Goal: Task Accomplishment & Management: Complete application form

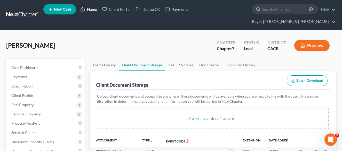
click at [92, 12] on link "Home" at bounding box center [89, 9] width 22 height 9
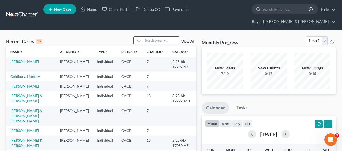
click at [157, 37] on input "search" at bounding box center [161, 40] width 36 height 7
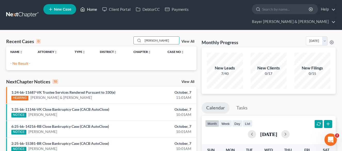
type input "[PERSON_NAME]"
click at [87, 11] on link "Home" at bounding box center [89, 9] width 22 height 9
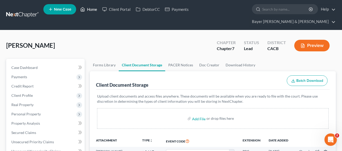
click at [92, 10] on link "Home" at bounding box center [89, 9] width 22 height 9
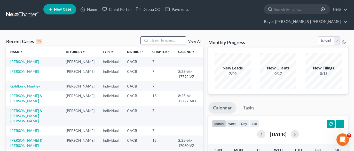
click at [158, 37] on input "search" at bounding box center [168, 40] width 36 height 7
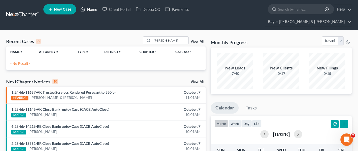
click at [89, 12] on link "Home" at bounding box center [89, 9] width 22 height 9
click at [175, 37] on input "[PERSON_NAME]" at bounding box center [170, 40] width 36 height 7
click at [90, 11] on link "Home" at bounding box center [89, 9] width 22 height 9
click at [92, 10] on link "Home" at bounding box center [89, 9] width 22 height 9
drag, startPoint x: 177, startPoint y: 30, endPoint x: 143, endPoint y: 26, distance: 34.0
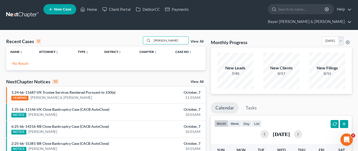
click at [93, 10] on link "Home" at bounding box center [89, 9] width 22 height 9
click at [170, 37] on input "[PERSON_NAME]" at bounding box center [170, 40] width 36 height 7
type input "p"
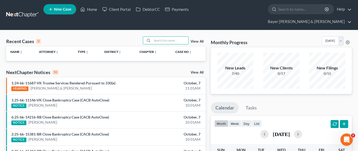
click at [5, 16] on nav "Home New Case Client Portal DebtorCC Payments Bayer [PERSON_NAME] & [PERSON_NAM…" at bounding box center [179, 15] width 358 height 30
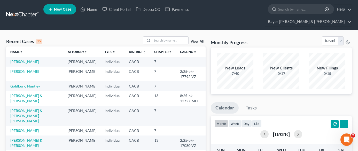
click at [59, 10] on span "New Case" at bounding box center [62, 9] width 17 height 4
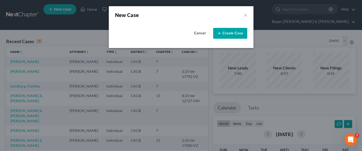
select select "7"
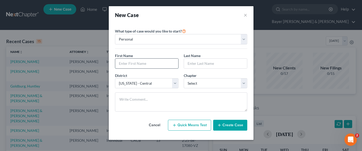
click at [144, 60] on input "text" at bounding box center [146, 64] width 63 height 10
type input "[PERSON_NAME]"
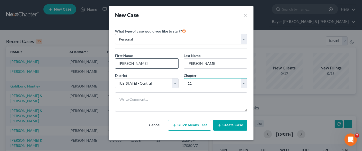
select select "3"
click at [223, 127] on button "Create Case" at bounding box center [230, 125] width 34 height 11
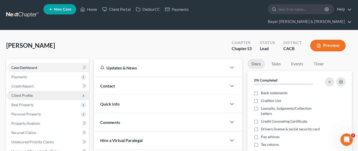
click at [41, 91] on span "Client Profile" at bounding box center [48, 95] width 82 height 9
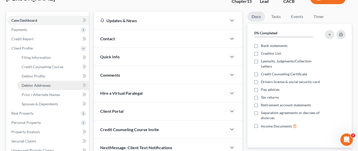
scroll to position [52, 0]
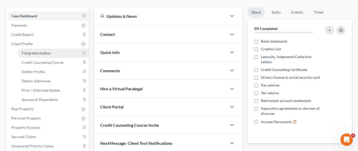
click at [53, 49] on link "Filing Information" at bounding box center [53, 53] width 71 height 9
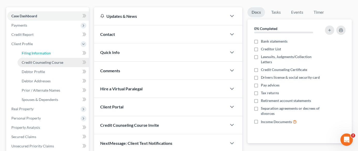
select select "1"
select select "0"
select select "3"
select select "7"
select select "4"
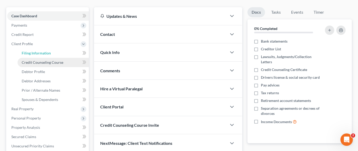
select select "0"
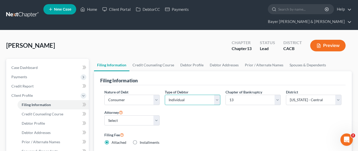
click at [212, 95] on select "Select Individual Joint" at bounding box center [193, 100] width 56 height 10
select select "1"
click at [165, 98] on select "Select Individual Joint" at bounding box center [193, 100] width 56 height 10
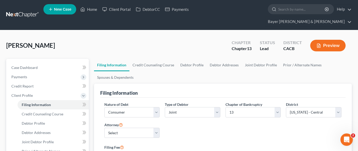
click at [150, 111] on div "Nature of Debt Select Business Consumer Other Nature of Business Select Clearin…" at bounding box center [132, 112] width 61 height 20
click at [148, 128] on select "Select [PERSON_NAME] - CACB [PERSON_NAME] - CACB [PERSON_NAME] - CACB" at bounding box center [132, 133] width 56 height 10
select select "1"
click at [104, 128] on select "Select [PERSON_NAME] - CACB [PERSON_NAME] - CACB [PERSON_NAME] - CACB" at bounding box center [132, 133] width 56 height 10
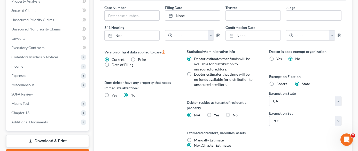
scroll to position [207, 0]
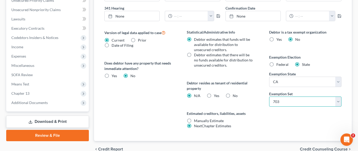
click at [286, 97] on select "Select 703 704" at bounding box center [305, 102] width 72 height 10
select select "1"
click at [269, 97] on select "Select 703 704" at bounding box center [305, 102] width 72 height 10
drag, startPoint x: 228, startPoint y: 87, endPoint x: 157, endPoint y: 98, distance: 72.7
click at [233, 93] on label "No" at bounding box center [235, 95] width 5 height 5
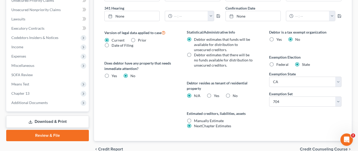
click at [235, 93] on input "No" at bounding box center [236, 94] width 3 height 3
radio input "true"
radio input "false"
click at [233, 93] on label "No" at bounding box center [235, 95] width 5 height 5
click at [235, 93] on input "No" at bounding box center [236, 94] width 3 height 3
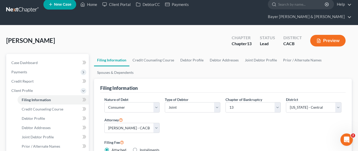
scroll to position [0, 0]
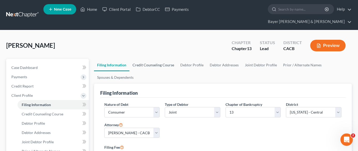
click at [149, 59] on link "Credit Counseling Course" at bounding box center [153, 65] width 48 height 12
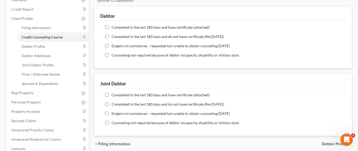
scroll to position [77, 0]
drag, startPoint x: 104, startPoint y: 17, endPoint x: 120, endPoint y: 27, distance: 18.6
click at [112, 24] on label "Completed in the last 180 days and have certificate (attached)" at bounding box center [161, 26] width 98 height 5
click at [114, 24] on input "Completed in the last 180 days and have certificate (attached)" at bounding box center [115, 25] width 3 height 3
radio input "true"
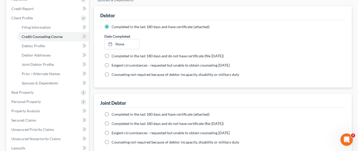
click at [112, 112] on label "Completed in the last 180 days and have certificate (attached)" at bounding box center [161, 114] width 98 height 5
click at [114, 112] on input "Completed in the last 180 days and have certificate (attached)" at bounding box center [115, 113] width 3 height 3
radio input "true"
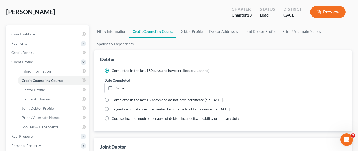
scroll to position [26, 0]
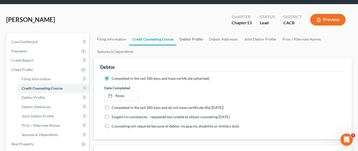
click at [189, 33] on link "Debtor Profile" at bounding box center [190, 39] width 29 height 12
select select "1"
select select "0"
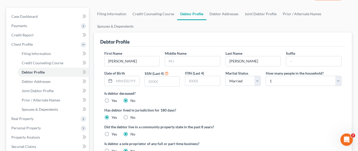
scroll to position [52, 0]
click at [160, 76] on input "text" at bounding box center [162, 81] width 35 height 10
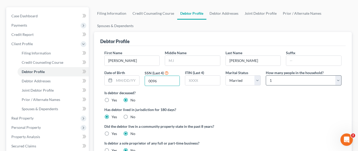
type input "0096"
drag, startPoint x: 322, startPoint y: 73, endPoint x: 311, endPoint y: 76, distance: 11.2
click at [322, 75] on select "Select 1 2 3 4 5 6 7 8 9 10 11 12 13 14 15 16 17 18 19 20" at bounding box center [304, 80] width 76 height 10
select select "1"
click at [266, 75] on select "Select 1 2 3 4 5 6 7 8 9 10 11 12 13 14 15 16 17 18 19 20" at bounding box center [304, 80] width 76 height 10
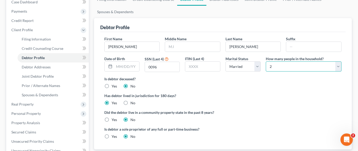
scroll to position [77, 0]
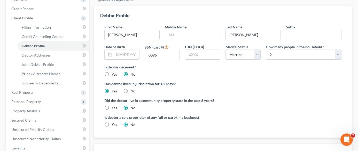
click at [112, 105] on label "Yes" at bounding box center [114, 107] width 5 height 5
click at [114, 105] on input "Yes" at bounding box center [115, 106] width 3 height 3
radio input "true"
radio input "false"
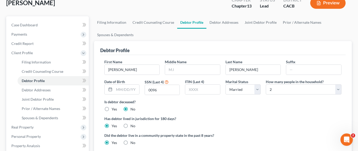
scroll to position [26, 0]
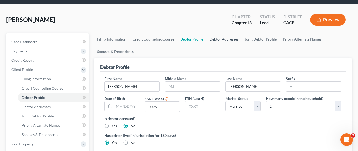
click at [221, 33] on link "Debtor Addresses" at bounding box center [223, 39] width 35 height 12
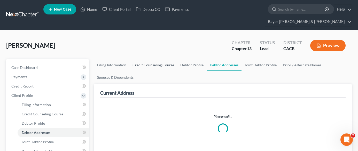
select select "0"
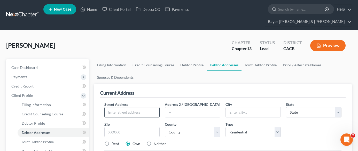
click at [139, 107] on input "text" at bounding box center [132, 112] width 55 height 10
type input "[STREET_ADDRESS]"
type input "Bell"
select select "4"
type input "90201"
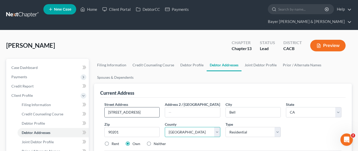
select select "18"
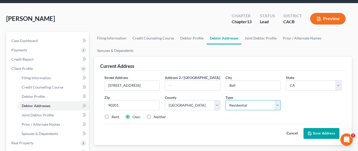
scroll to position [52, 0]
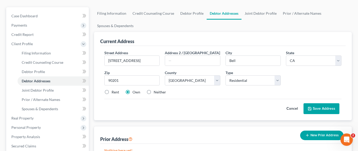
click at [319, 103] on button "Save Address" at bounding box center [321, 108] width 36 height 11
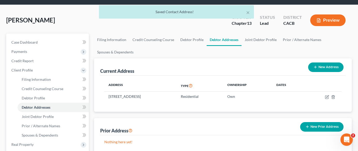
scroll to position [0, 0]
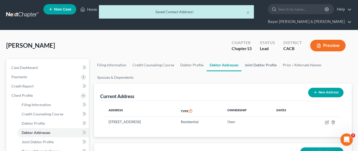
click at [261, 59] on link "Joint Debtor Profile" at bounding box center [260, 65] width 38 height 12
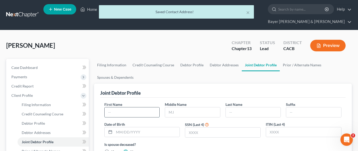
click at [155, 107] on input "text" at bounding box center [132, 112] width 55 height 10
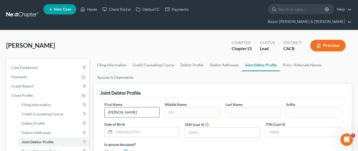
type input "[PERSON_NAME]"
type input "[GEOGRAPHIC_DATA]"
type input "[PERSON_NAME]"
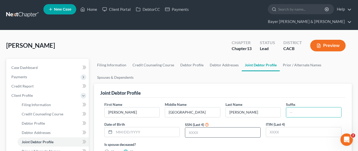
drag, startPoint x: 203, startPoint y: 119, endPoint x: 203, endPoint y: 123, distance: 3.6
click at [203, 128] on input "text" at bounding box center [222, 133] width 75 height 10
type input "8738"
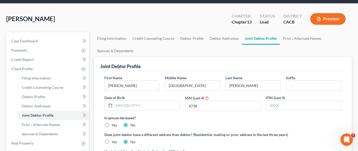
scroll to position [26, 0]
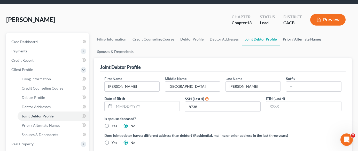
click at [293, 33] on link "Prior / Alternate Names" at bounding box center [302, 39] width 45 height 12
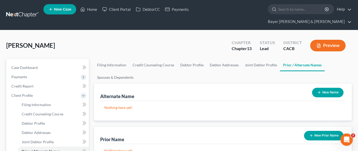
click at [328, 88] on button "New Name" at bounding box center [328, 93] width 32 height 10
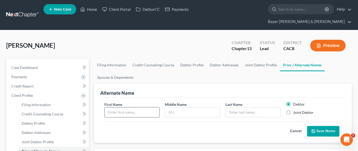
click at [140, 107] on input "text" at bounding box center [132, 112] width 55 height 10
type input "[PERSON_NAME]"
click at [293, 110] on label "Joint Debtor" at bounding box center [303, 112] width 20 height 5
click at [295, 110] on input "Joint Debtor" at bounding box center [296, 111] width 3 height 3
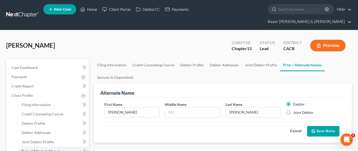
radio input "true"
radio input "false"
click at [330, 126] on button "Save Name" at bounding box center [323, 131] width 32 height 11
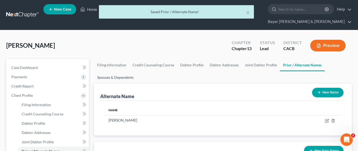
click at [112, 71] on link "Spouses & Dependents" at bounding box center [115, 77] width 43 height 12
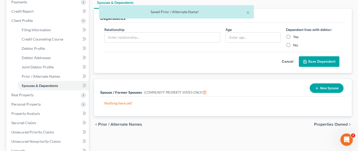
scroll to position [77, 0]
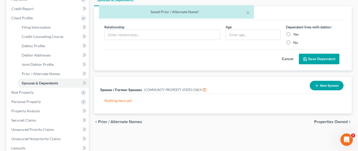
drag, startPoint x: 323, startPoint y: 79, endPoint x: 315, endPoint y: 84, distance: 9.1
click at [323, 81] on button "New Spouse" at bounding box center [327, 86] width 34 height 10
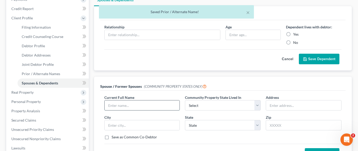
click at [174, 100] on input "text" at bounding box center [142, 105] width 75 height 10
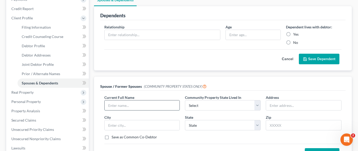
click at [147, 100] on input "text" at bounding box center [142, 105] width 75 height 10
type input "[PERSON_NAME]"
select select "1"
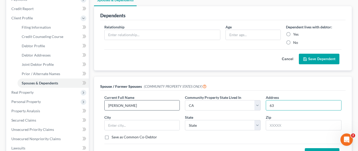
type input "6"
type input "[STREET_ADDRESS]"
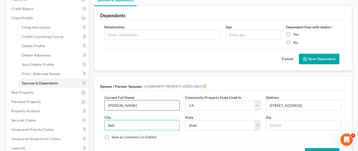
type input "Bell"
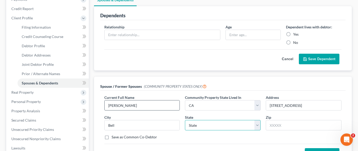
select select "4"
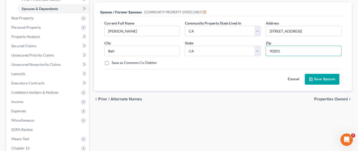
scroll to position [155, 0]
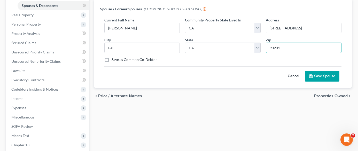
type input "90201"
click at [317, 71] on button "Save Spouse" at bounding box center [322, 76] width 35 height 11
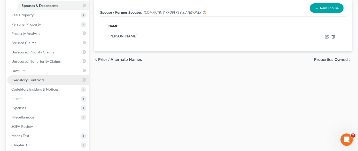
scroll to position [103, 0]
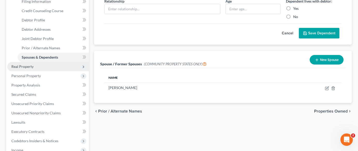
click at [49, 62] on span "Real Property" at bounding box center [48, 66] width 82 height 9
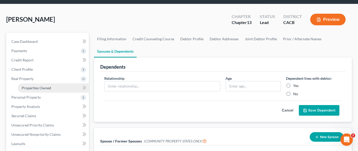
scroll to position [26, 0]
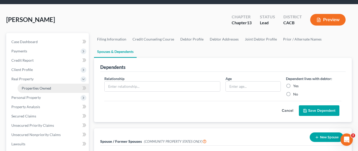
click at [54, 84] on link "Properties Owned" at bounding box center [53, 88] width 71 height 9
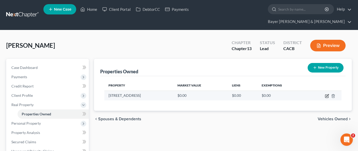
click at [327, 94] on icon "button" at bounding box center [327, 96] width 4 height 4
select select "4"
select select "18"
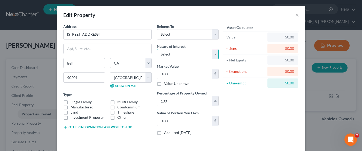
click at [172, 56] on select "Select Fee Simple Joint Tenant Life Estate Equitable Interest Future Interest T…" at bounding box center [188, 54] width 62 height 10
select select "0"
click at [157, 49] on select "Select Fee Simple Joint Tenant Life Estate Equitable Interest Future Interest T…" at bounding box center [188, 54] width 62 height 10
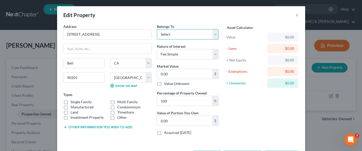
click at [183, 34] on select "Select Debtor 1 Only Debtor 2 Only Debtor 1 And Debtor 2 Only At Least One Of T…" at bounding box center [188, 34] width 62 height 10
select select "2"
click at [157, 29] on select "Select Debtor 1 Only Debtor 2 Only Debtor 1 And Debtor 2 Only At Least One Of T…" at bounding box center [188, 34] width 62 height 10
click at [71, 102] on label "Single Family" at bounding box center [81, 101] width 21 height 5
click at [73, 102] on input "Single Family" at bounding box center [74, 100] width 3 height 3
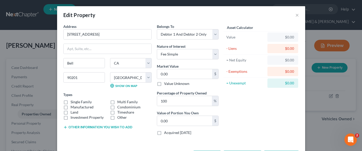
checkbox input "true"
click at [189, 75] on input "0.00" at bounding box center [184, 74] width 55 height 10
type input "6"
type input "6.00"
type input "68"
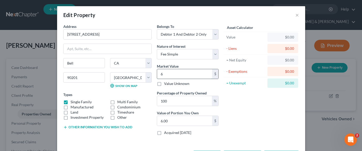
type input "68.00"
type input "685"
type input "685.00"
type input "6850"
type input "6,850.00"
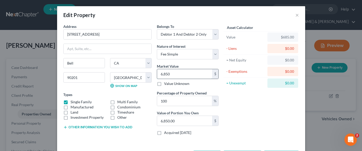
type input "6,8500"
type input "68,500.00"
type input "68,5000"
type input "685,000.00"
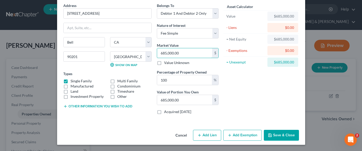
type input "685,000.00"
click at [238, 137] on button "Add Exemption" at bounding box center [242, 135] width 38 height 11
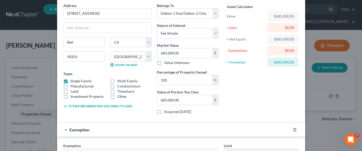
scroll to position [98, 0]
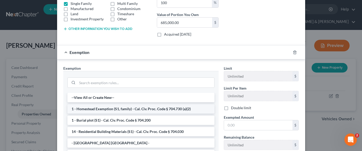
click at [151, 110] on li "1 - Homestead Exemption (S1, family) - Cal. Civ. Proc. Code § 704.730 (a)(2)" at bounding box center [140, 108] width 147 height 9
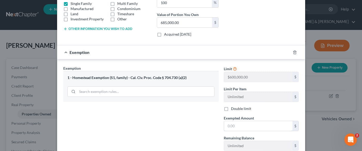
drag, startPoint x: 239, startPoint y: 127, endPoint x: 199, endPoint y: 130, distance: 40.7
click at [239, 127] on input "text" at bounding box center [258, 126] width 68 height 10
click at [240, 126] on input "text" at bounding box center [258, 126] width 68 height 10
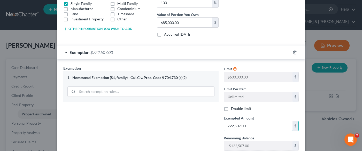
type input "722,507.00"
drag, startPoint x: 107, startPoint y: 116, endPoint x: 192, endPoint y: 136, distance: 87.7
click at [107, 116] on div "Exemption Set must be selected for CA. Exemption * 1 - Homestead Exemption (S1,…" at bounding box center [141, 110] width 160 height 89
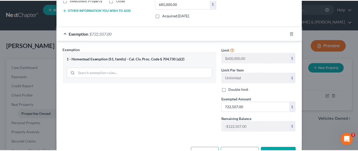
scroll to position [135, 0]
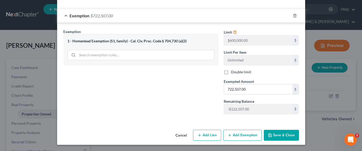
click at [283, 136] on button "Save & Close" at bounding box center [281, 135] width 35 height 11
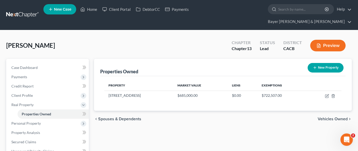
drag, startPoint x: 13, startPoint y: 27, endPoint x: 44, endPoint y: 24, distance: 31.2
click at [13, 36] on div "[PERSON_NAME] Upgraded Chapter Chapter 13 Status Lead District CACB Preview" at bounding box center [179, 47] width 346 height 22
click at [91, 10] on link "Home" at bounding box center [89, 9] width 22 height 9
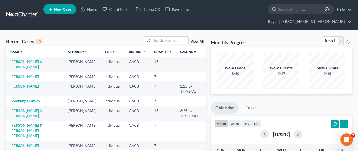
click at [30, 74] on link "[PERSON_NAME]" at bounding box center [24, 76] width 29 height 4
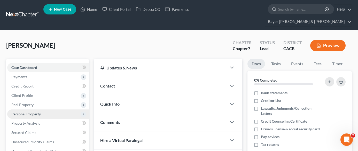
click at [50, 110] on span "Personal Property" at bounding box center [48, 114] width 82 height 9
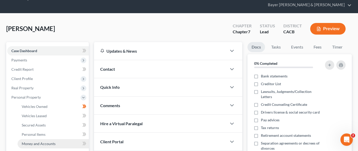
scroll to position [26, 0]
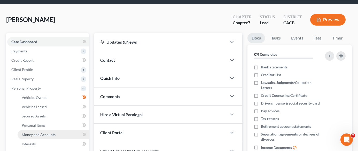
click at [64, 130] on link "Money and Accounts" at bounding box center [53, 134] width 71 height 9
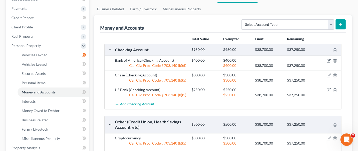
scroll to position [77, 0]
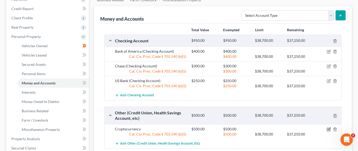
click at [330, 127] on icon "button" at bounding box center [329, 129] width 4 height 4
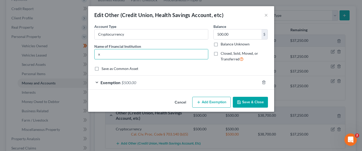
drag, startPoint x: 119, startPoint y: 53, endPoint x: 93, endPoint y: 52, distance: 25.8
click at [93, 52] on div "Account Type Cryptocurrency Name of Financial Institution * x" at bounding box center [151, 45] width 119 height 42
type input "x"
type input "."
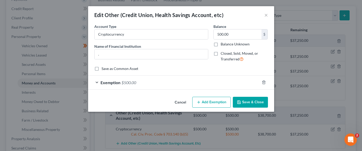
click at [245, 102] on button "Save & Close" at bounding box center [250, 102] width 35 height 11
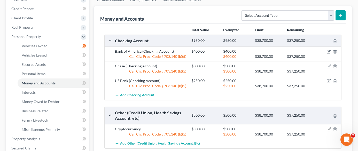
click at [327, 127] on icon "button" at bounding box center [329, 129] width 4 height 4
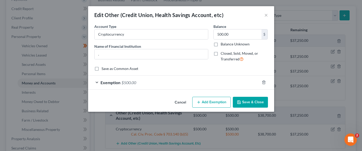
click at [254, 103] on button "Save & Close" at bounding box center [250, 102] width 35 height 11
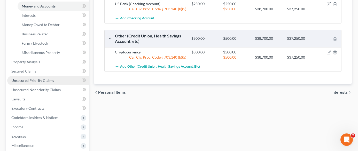
scroll to position [155, 0]
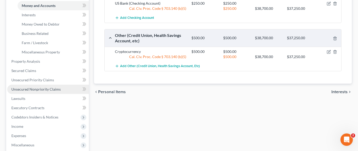
click at [45, 87] on span "Unsecured Nonpriority Claims" at bounding box center [35, 89] width 49 height 4
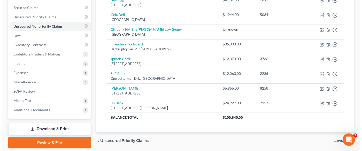
scroll to position [129, 0]
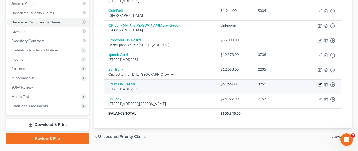
click at [321, 83] on icon "button" at bounding box center [320, 85] width 4 height 4
select select "45"
select select "0"
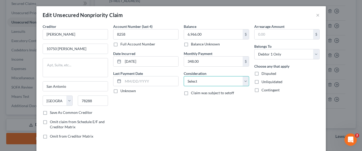
click at [213, 78] on select "Select Cable / Satellite Services Collection Agency Credit Card Debt Debt Couns…" at bounding box center [216, 81] width 65 height 10
select select "2"
click at [184, 76] on select "Select Cable / Satellite Services Collection Agency Credit Card Debt Debt Couns…" at bounding box center [216, 81] width 65 height 10
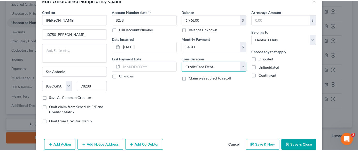
scroll to position [39, 0]
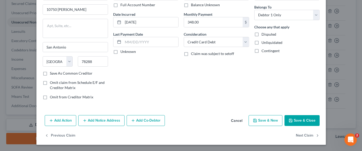
click at [295, 118] on button "Save & Close" at bounding box center [301, 120] width 35 height 11
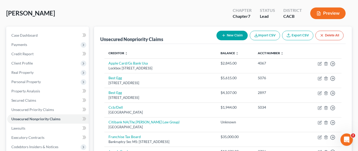
scroll to position [0, 0]
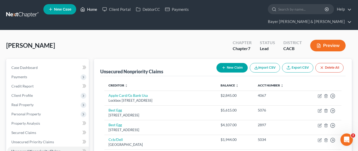
click at [86, 9] on link "Home" at bounding box center [89, 9] width 22 height 9
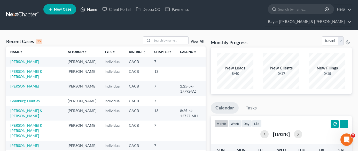
scroll to position [26, 0]
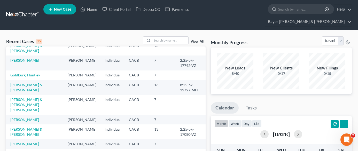
click at [35, 103] on td "[PERSON_NAME] & [PERSON_NAME] [PERSON_NAME]" at bounding box center [34, 105] width 57 height 20
click at [34, 102] on link "[PERSON_NAME] & [PERSON_NAME] [PERSON_NAME]" at bounding box center [26, 104] width 32 height 15
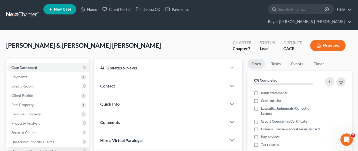
click at [51, 149] on span "Unsecured Nonpriority Claims" at bounding box center [35, 151] width 49 height 4
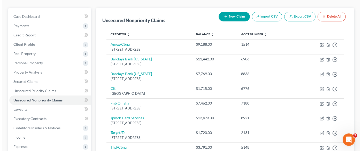
scroll to position [52, 0]
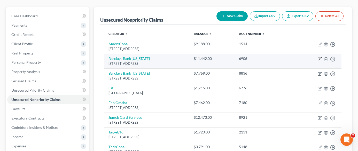
click at [321, 57] on icon "button" at bounding box center [320, 59] width 4 height 4
select select "7"
select select "1"
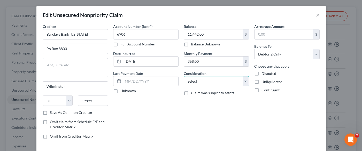
click at [211, 79] on select "Select Cable / Satellite Services Collection Agency Credit Card Debt Debt Couns…" at bounding box center [216, 81] width 65 height 10
select select "2"
click at [184, 76] on select "Select Cable / Satellite Services Collection Agency Credit Card Debt Debt Couns…" at bounding box center [216, 81] width 65 height 10
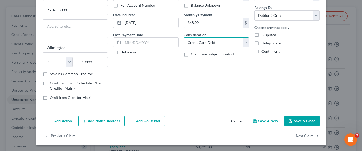
scroll to position [39, 0]
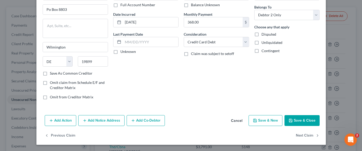
click at [298, 122] on button "Save & Close" at bounding box center [301, 120] width 35 height 11
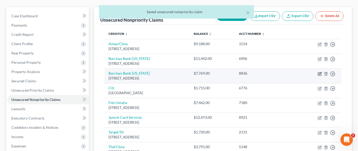
click at [319, 72] on icon "button" at bounding box center [320, 74] width 4 height 4
select select "7"
select select "0"
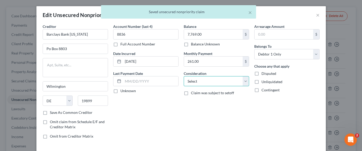
click at [222, 83] on select "Select Cable / Satellite Services Collection Agency Credit Card Debt Debt Couns…" at bounding box center [216, 81] width 65 height 10
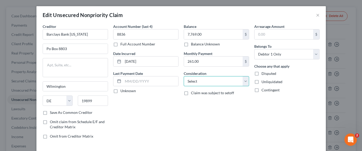
select select "2"
click at [184, 76] on select "Select Cable / Satellite Services Collection Agency Credit Card Debt Debt Couns…" at bounding box center [216, 81] width 65 height 10
click at [289, 112] on div "Arrearage Amount $ Belongs To * Select Debtor 1 Only Debtor 2 Only Debtor 1 And…" at bounding box center [287, 83] width 71 height 119
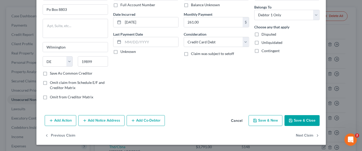
click at [303, 122] on button "Save & Close" at bounding box center [301, 120] width 35 height 11
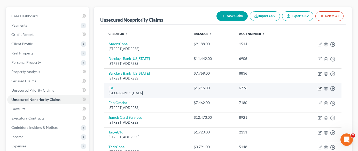
click at [319, 87] on icon "button" at bounding box center [320, 89] width 4 height 4
select select "43"
select select "0"
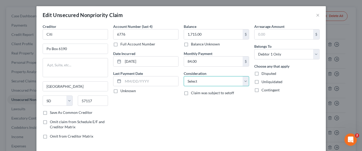
click at [209, 84] on select "Select Cable / Satellite Services Collection Agency Credit Card Debt Debt Couns…" at bounding box center [216, 81] width 65 height 10
select select "2"
click at [184, 76] on select "Select Cable / Satellite Services Collection Agency Credit Card Debt Debt Couns…" at bounding box center [216, 81] width 65 height 10
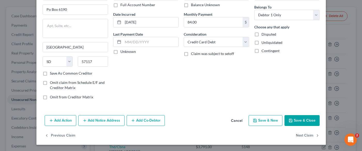
click at [302, 116] on button "Save & Close" at bounding box center [301, 120] width 35 height 11
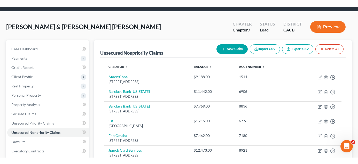
scroll to position [0, 0]
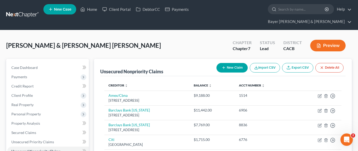
click at [334, 40] on button "Preview" at bounding box center [327, 46] width 35 height 12
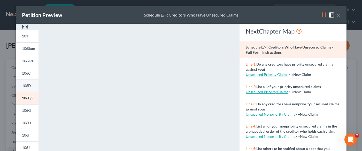
click at [21, 89] on link "106D" at bounding box center [27, 86] width 23 height 12
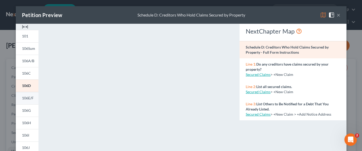
click at [24, 96] on span "106E/F" at bounding box center [28, 98] width 12 height 4
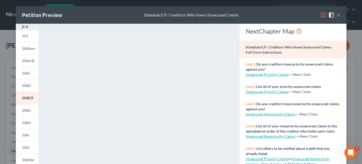
click at [338, 13] on div "Petition Preview Schedule E/F: Creditors Who Have Unsecured Claims ×" at bounding box center [181, 15] width 331 height 18
click at [337, 15] on button "×" at bounding box center [339, 15] width 4 height 6
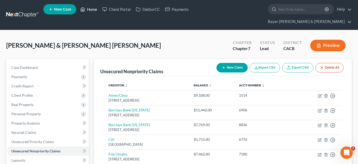
click at [93, 10] on link "Home" at bounding box center [89, 9] width 22 height 9
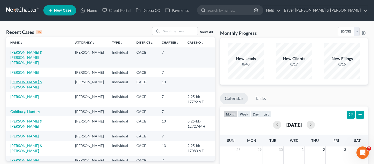
click at [35, 84] on link "[PERSON_NAME] & [PERSON_NAME]" at bounding box center [26, 85] width 32 height 10
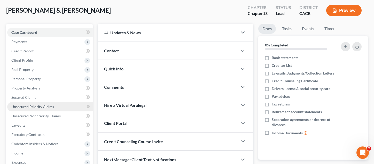
scroll to position [52, 0]
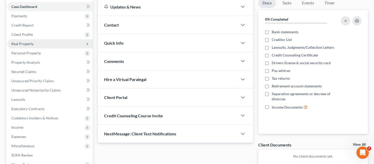
click at [49, 46] on span "Real Property" at bounding box center [49, 43] width 85 height 9
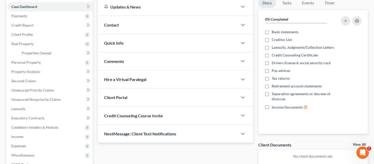
scroll to position [26, 0]
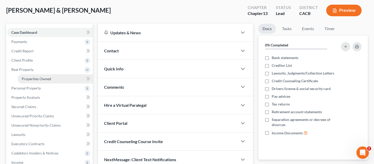
click at [50, 81] on span "Properties Owned" at bounding box center [36, 79] width 29 height 4
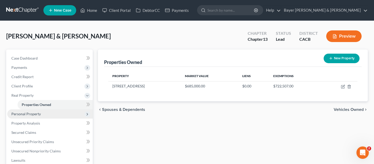
click at [42, 115] on span "Personal Property" at bounding box center [49, 114] width 85 height 9
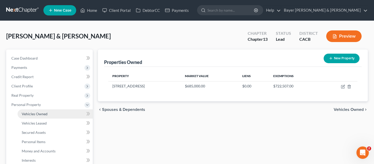
click at [54, 115] on link "Vehicles Owned" at bounding box center [55, 114] width 75 height 9
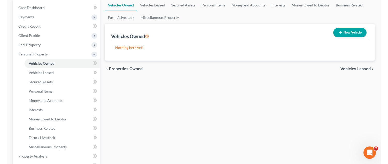
scroll to position [52, 0]
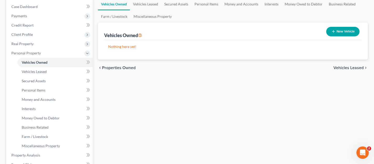
click at [120, 111] on div "Vehicles Owned Vehicles Leased Secured Assets Personal Items Money and Accounts…" at bounding box center [232, 156] width 275 height 317
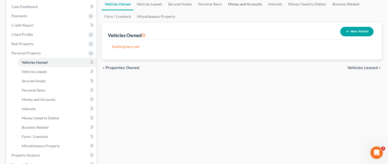
click at [247, 6] on link "Money and Accounts" at bounding box center [245, 4] width 40 height 12
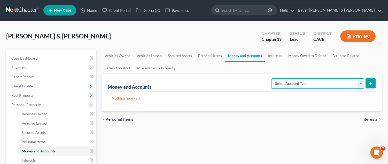
drag, startPoint x: 319, startPoint y: 84, endPoint x: 314, endPoint y: 86, distance: 5.5
click at [319, 84] on select "Select Account Type Brokerage Cash on Hand Certificates of Deposit Checking Acc…" at bounding box center [317, 84] width 93 height 10
select select "checking"
click at [272, 79] on select "Select Account Type Brokerage Cash on Hand Certificates of Deposit Checking Acc…" at bounding box center [317, 84] width 93 height 10
click at [342, 82] on icon "submit" at bounding box center [370, 84] width 4 height 4
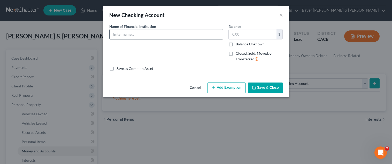
click at [176, 36] on input "text" at bounding box center [166, 34] width 113 height 10
type input "Chase"
click at [250, 35] on input "text" at bounding box center [253, 34] width 48 height 10
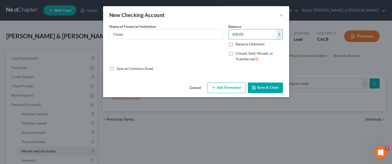
type input "600.00"
click at [222, 91] on button "Add Exemption" at bounding box center [226, 88] width 38 height 11
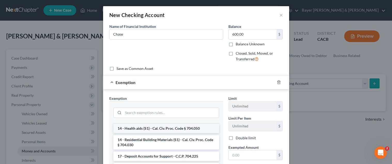
scroll to position [181, 0]
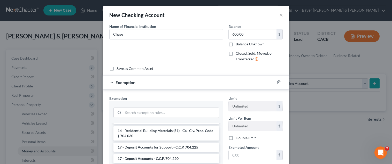
click at [177, 151] on li "17 - Deposit Accounts - C.C.P. 704.220" at bounding box center [166, 158] width 106 height 9
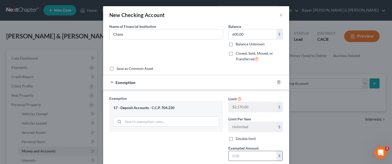
click at [243, 151] on input "text" at bounding box center [253, 156] width 48 height 10
type input "600.00"
click at [182, 151] on div "Exemption Set must be selected for CA. Exemption * 17 - Deposit Accounts - C.C.…" at bounding box center [166, 140] width 119 height 89
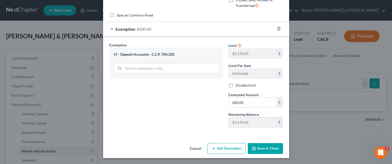
scroll to position [54, 0]
click at [264, 149] on button "Save & Close" at bounding box center [265, 148] width 35 height 11
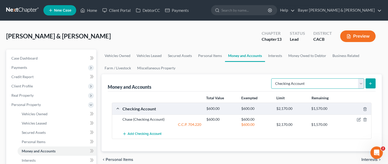
drag, startPoint x: 360, startPoint y: 83, endPoint x: 355, endPoint y: 88, distance: 7.1
click at [342, 83] on select "Select Account Type Brokerage Cash on Hand Certificates of Deposit Checking Acc…" at bounding box center [317, 84] width 93 height 10
click at [272, 79] on select "Select Account Type Brokerage Cash on Hand Certificates of Deposit Checking Acc…" at bounding box center [317, 84] width 93 height 10
click at [342, 87] on button "submit" at bounding box center [370, 84] width 10 height 10
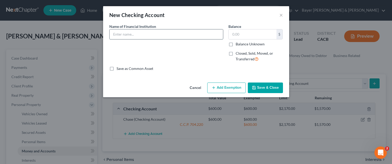
click at [157, 34] on input "text" at bounding box center [166, 34] width 113 height 10
type input "Chase"
type input "8.00"
click at [198, 86] on button "Cancel" at bounding box center [195, 88] width 20 height 10
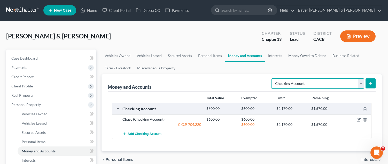
click at [342, 83] on select "Select Account Type Brokerage Cash on Hand Certificates of Deposit Checking Acc…" at bounding box center [317, 84] width 93 height 10
select select "savings"
click at [272, 79] on select "Select Account Type Brokerage Cash on Hand Certificates of Deposit Checking Acc…" at bounding box center [317, 84] width 93 height 10
click at [342, 84] on line "submit" at bounding box center [370, 83] width 0 height 2
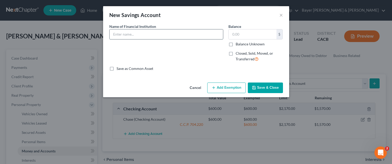
click at [185, 33] on input "text" at bounding box center [166, 34] width 113 height 10
type input "Chase"
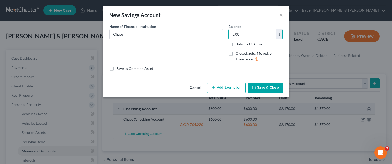
type input "8.00"
click at [229, 86] on button "Add Exemption" at bounding box center [226, 88] width 38 height 11
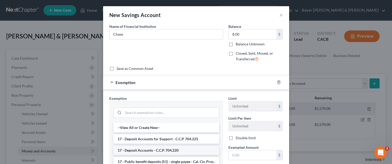
click at [189, 147] on li "17 - Deposit Accounts - C.C.P. 704.220" at bounding box center [166, 150] width 106 height 9
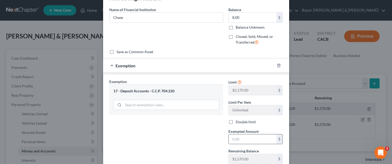
scroll to position [26, 0]
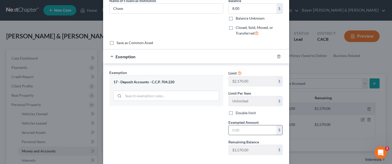
click at [253, 133] on input "text" at bounding box center [253, 131] width 48 height 10
type input "8.00"
click at [142, 116] on div "Exemption Set must be selected for CA. Exemption * 17 - Deposit Accounts - C.C.…" at bounding box center [166, 114] width 119 height 89
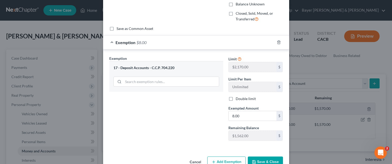
scroll to position [54, 0]
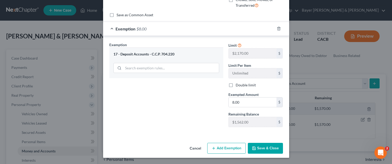
click at [267, 151] on button "Save & Close" at bounding box center [265, 148] width 35 height 11
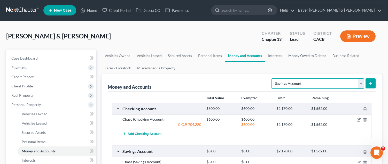
click at [342, 86] on select "Select Account Type Brokerage Cash on Hand Certificates of Deposit Checking Acc…" at bounding box center [317, 84] width 93 height 10
select select "checking"
click at [272, 79] on select "Select Account Type Brokerage Cash on Hand Certificates of Deposit Checking Acc…" at bounding box center [317, 84] width 93 height 10
click at [342, 84] on icon "submit" at bounding box center [370, 84] width 4 height 4
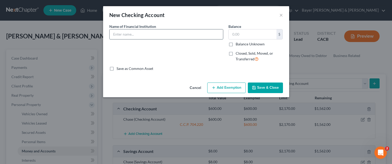
click at [170, 32] on input "text" at bounding box center [166, 34] width 113 height 10
type input "Bank of America"
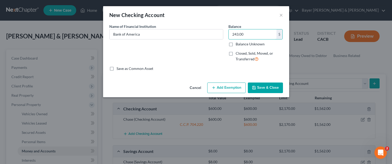
type input "243.00"
click at [226, 87] on button "Add Exemption" at bounding box center [226, 88] width 38 height 11
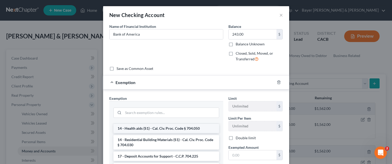
scroll to position [181, 0]
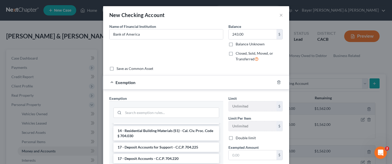
click at [176, 151] on li "17 - Deposit Accounts - C.C.P. 704.220" at bounding box center [166, 158] width 106 height 9
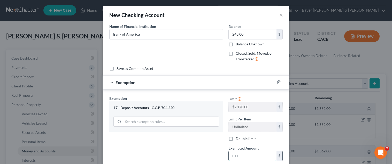
click at [241, 151] on input "text" at bounding box center [253, 156] width 48 height 10
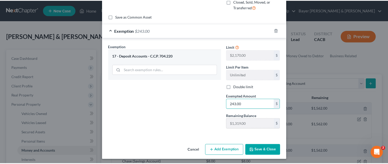
scroll to position [54, 0]
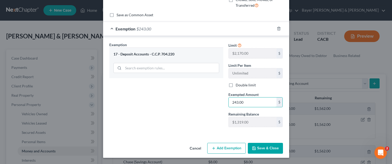
type input "243.00"
drag, startPoint x: 259, startPoint y: 147, endPoint x: 351, endPoint y: 123, distance: 95.2
click at [259, 147] on button "Save & Close" at bounding box center [265, 148] width 35 height 11
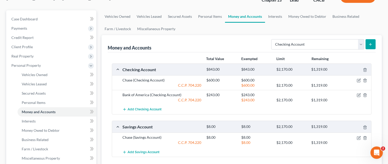
scroll to position [52, 0]
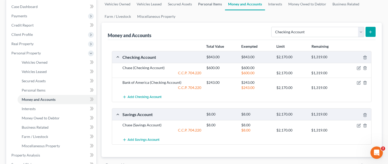
click at [212, 5] on link "Personal Items" at bounding box center [210, 4] width 30 height 12
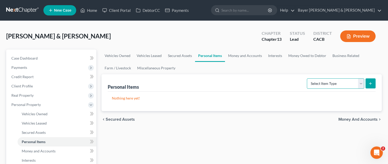
click at [342, 84] on select "Select Item Type Clothing Collectibles Of Value Electronics Firearms Household …" at bounding box center [335, 84] width 57 height 10
select select "household_goods"
click at [307, 79] on select "Select Item Type Clothing Collectibles Of Value Electronics Firearms Household …" at bounding box center [335, 84] width 57 height 10
click at [342, 83] on button "submit" at bounding box center [370, 84] width 10 height 10
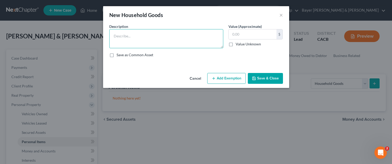
click at [151, 34] on textarea at bounding box center [166, 38] width 114 height 19
type textarea "Household Goods and Furnishings"
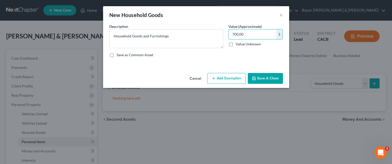
type input "700.00"
click at [235, 79] on button "Add Exemption" at bounding box center [226, 78] width 38 height 11
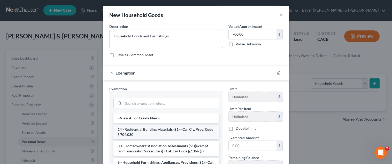
scroll to position [26, 0]
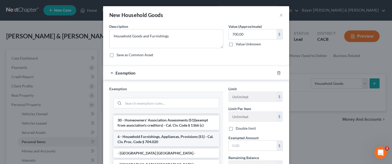
click at [175, 136] on li "6 - Household Furnishings, Appliances, Provisions (S1) - Cal. Civ. Proc. Code §…" at bounding box center [166, 139] width 106 height 14
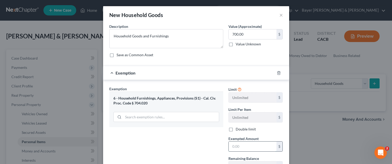
click at [244, 148] on input "text" at bounding box center [253, 147] width 48 height 10
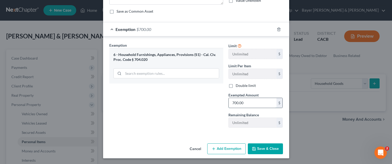
scroll to position [44, 0]
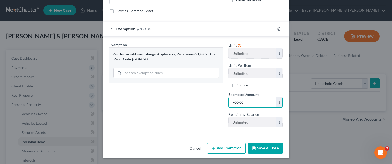
type input "700.00"
drag, startPoint x: 262, startPoint y: 149, endPoint x: 263, endPoint y: 154, distance: 4.7
click at [262, 149] on button "Save & Close" at bounding box center [265, 148] width 35 height 11
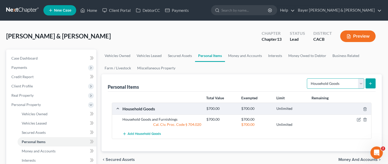
drag, startPoint x: 361, startPoint y: 83, endPoint x: 355, endPoint y: 86, distance: 6.7
click at [342, 83] on select "Select Item Type Clothing Collectibles Of Value Electronics Firearms Household …" at bounding box center [335, 84] width 57 height 10
select select "clothing"
click at [307, 79] on select "Select Item Type Clothing Collectibles Of Value Electronics Firearms Household …" at bounding box center [335, 84] width 57 height 10
click at [342, 82] on icon "submit" at bounding box center [370, 84] width 4 height 4
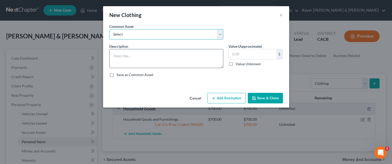
drag, startPoint x: 159, startPoint y: 30, endPoint x: 144, endPoint y: 53, distance: 28.1
click at [159, 30] on select "Select Clothing" at bounding box center [166, 34] width 114 height 10
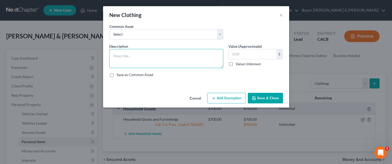
click at [144, 52] on textarea at bounding box center [166, 58] width 114 height 19
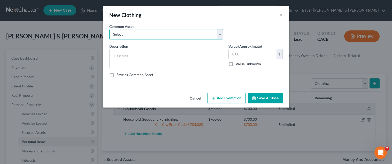
click at [147, 35] on select "Select Clothing" at bounding box center [166, 34] width 114 height 10
select select "0"
click at [109, 29] on select "Select Clothing" at bounding box center [166, 34] width 114 height 10
type textarea "Clothing"
type input "1,000.00"
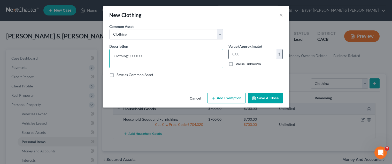
type textarea "Clothing"
click at [241, 53] on input "text" at bounding box center [253, 54] width 48 height 10
type input "200.00"
click at [220, 95] on button "Add Exemption" at bounding box center [226, 98] width 38 height 11
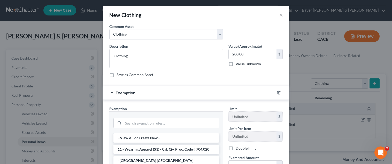
click at [185, 148] on li "11 - Wearing Apparel (S1) - Cal. Civ. Proc. Code § 704.020" at bounding box center [166, 149] width 106 height 9
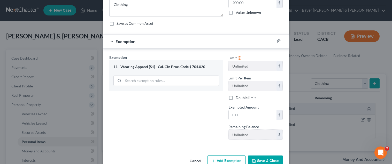
scroll to position [52, 0]
click at [250, 114] on input "text" at bounding box center [253, 115] width 48 height 10
type input "200.00"
click at [191, 125] on div "Exemption Set must be selected for CA. Exemption * 11 - Wearing Apparel (S1) - …" at bounding box center [166, 98] width 119 height 89
click at [264, 151] on button "Save & Close" at bounding box center [265, 160] width 35 height 11
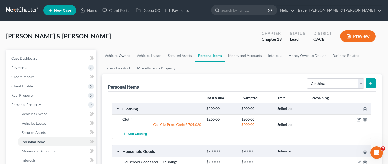
click at [118, 56] on link "Vehicles Owned" at bounding box center [117, 56] width 32 height 12
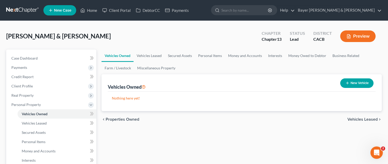
click at [342, 85] on button "New Vehicle" at bounding box center [356, 84] width 33 height 10
select select "0"
select select "2"
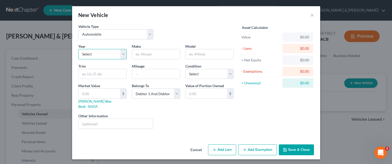
click at [110, 54] on select "Select 2026 2025 2024 2023 2022 2021 2020 2019 2018 2017 2016 2015 2014 2013 20…" at bounding box center [102, 54] width 48 height 10
click at [107, 53] on select "Select 2026 2025 2024 2023 2022 2021 2020 2019 2018 2017 2016 2015 2014 2013 20…" at bounding box center [102, 54] width 48 height 10
click at [126, 56] on select "Select 2026 2025 2024 2023 2022 2021 2020 2019 2018 2017 2016 2015 2014 2013 20…" at bounding box center [102, 54] width 48 height 10
select select "12"
click at [78, 49] on select "Select 2026 2025 2024 2023 2022 2021 2020 2019 2018 2017 2016 2015 2014 2013 20…" at bounding box center [102, 54] width 48 height 10
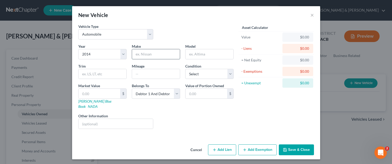
click at [167, 55] on input "text" at bounding box center [156, 54] width 48 height 10
type input "Toyota"
type input "Sienna"
type input "80,000"
click at [100, 95] on input "text" at bounding box center [100, 94] width 42 height 10
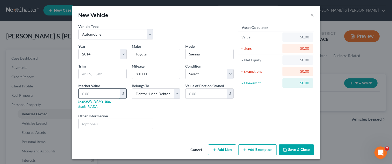
type input "6"
type input "6.00"
type input "60"
type input "60.00"
type input "600"
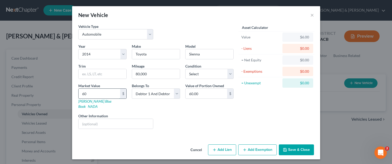
type input "600.00"
type input "6000"
type input "6,000.00"
click at [258, 147] on button "Add Exemption" at bounding box center [257, 150] width 38 height 11
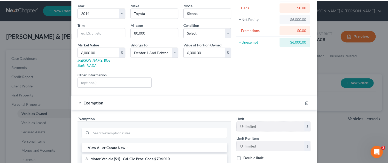
scroll to position [103, 0]
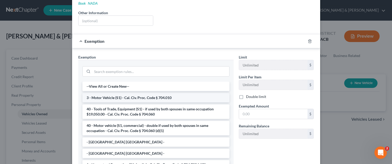
click at [160, 96] on li "3 - Motor Vehicle (S1) - Cal. Civ. Proc. Code § 704.010" at bounding box center [155, 97] width 147 height 9
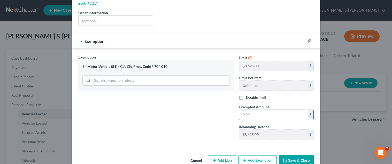
click at [275, 112] on input "text" at bounding box center [273, 115] width 68 height 10
type input "6,000.00"
click at [303, 151] on button "Save & Close" at bounding box center [296, 160] width 35 height 11
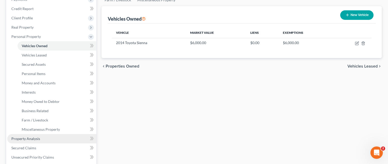
scroll to position [77, 0]
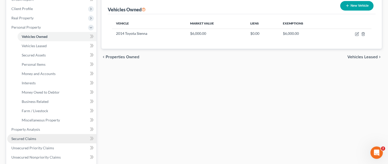
click at [47, 138] on link "Secured Claims" at bounding box center [51, 138] width 89 height 9
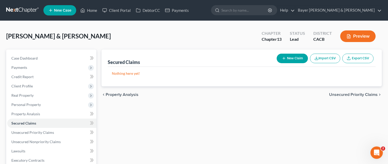
click at [191, 141] on div "Secured Claims New Claim Import CSV Export CSV Nothing here yet! Previous 1 Nex…" at bounding box center [242, 162] width 286 height 224
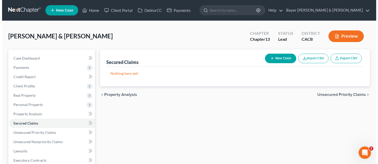
scroll to position [26, 0]
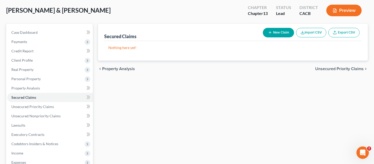
click at [276, 36] on button "New Claim" at bounding box center [278, 33] width 31 height 10
select select "0"
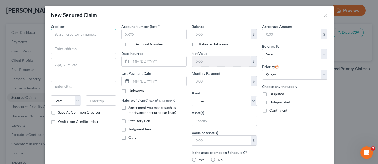
click at [91, 35] on input "text" at bounding box center [83, 34] width 65 height 10
click at [89, 35] on input "text" at bounding box center [83, 34] width 65 height 10
type input "Servicing Corporation"
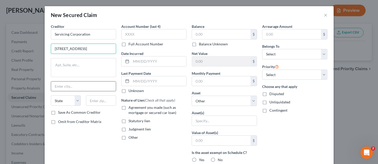
type input "[STREET_ADDRESS]"
click at [60, 85] on input "text" at bounding box center [83, 87] width 65 height 10
drag, startPoint x: 81, startPoint y: 87, endPoint x: 16, endPoint y: 73, distance: 66.8
click at [16, 73] on div "New Secured Claim × Creditor * Servicing Corporation [STREET_ADDRESS][GEOGRAPHI…" at bounding box center [189, 82] width 378 height 164
type input "Eureka"
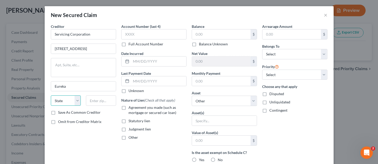
select select "4"
type input "95501"
click at [138, 37] on input "text" at bounding box center [153, 34] width 65 height 10
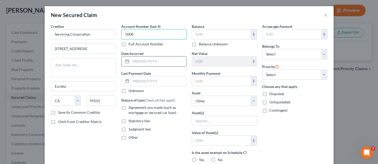
type input "5008"
click at [144, 61] on input "text" at bounding box center [158, 62] width 55 height 10
type input "2015"
drag, startPoint x: 120, startPoint y: 106, endPoint x: 128, endPoint y: 112, distance: 10.3
click at [129, 106] on label "Agreement you made (such as mortgage or secured car loan)" at bounding box center [158, 110] width 58 height 10
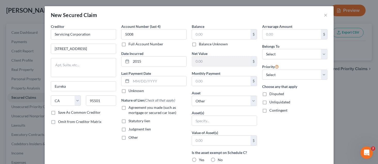
click at [131, 106] on input "Agreement you made (such as mortgage or secured car loan)" at bounding box center [132, 106] width 3 height 3
checkbox input "true"
click at [276, 55] on select "Select Debtor 1 Only Debtor 2 Only Debtor 1 And Debtor 2 Only At Least One Of T…" at bounding box center [294, 54] width 65 height 10
select select "2"
click at [262, 49] on select "Select Debtor 1 Only Debtor 2 Only Debtor 1 And Debtor 2 Only At Least One Of T…" at bounding box center [294, 54] width 65 height 10
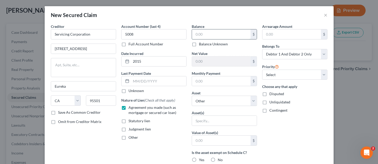
click at [222, 31] on input "text" at bounding box center [221, 34] width 59 height 10
type input "105,055.00"
click at [213, 65] on input "text" at bounding box center [221, 62] width 59 height 10
click at [207, 84] on input "text" at bounding box center [221, 81] width 59 height 10
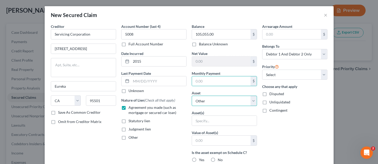
click at [204, 100] on select "Select Other Multiple Assets Clothing - Clothing - $200.0 Chase (Checking Accou…" at bounding box center [224, 101] width 65 height 10
select select "4"
click at [192, 96] on select "Select Other Multiple Assets Clothing - Clothing - $200.0 Chase (Checking Accou…" at bounding box center [224, 101] width 65 height 10
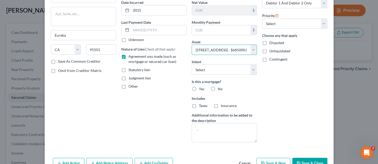
scroll to position [52, 0]
click at [199, 88] on label "Yes" at bounding box center [201, 88] width 5 height 5
click at [201, 88] on input "Yes" at bounding box center [202, 87] width 3 height 3
radio input "true"
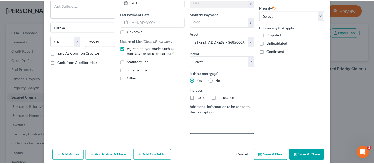
scroll to position [66, 0]
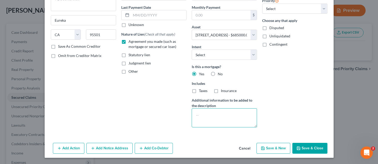
click at [227, 112] on textarea at bounding box center [224, 117] width 65 height 19
type textarea "1st TD"
click at [311, 148] on button "Save & Close" at bounding box center [310, 148] width 35 height 11
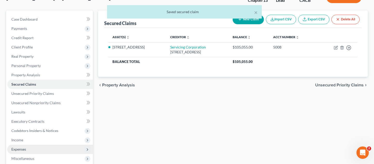
scroll to position [52, 0]
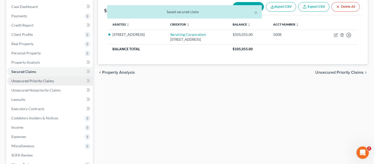
click at [47, 82] on span "Unsecured Priority Claims" at bounding box center [32, 81] width 43 height 4
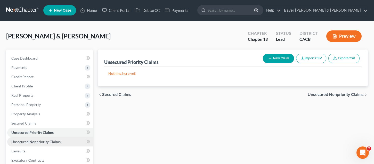
click at [59, 141] on link "Unsecured Nonpriority Claims" at bounding box center [50, 141] width 86 height 9
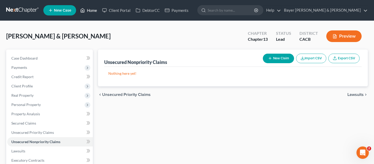
click at [93, 9] on link "Home" at bounding box center [89, 10] width 22 height 9
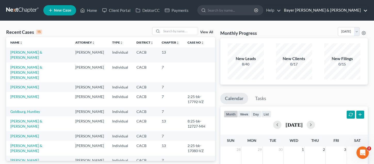
click at [342, 8] on link "Bayer [PERSON_NAME] & [PERSON_NAME]" at bounding box center [325, 10] width 86 height 9
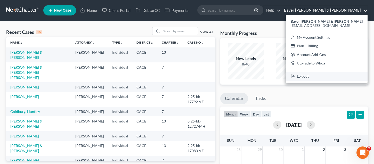
click at [338, 78] on link "Log out" at bounding box center [327, 76] width 82 height 9
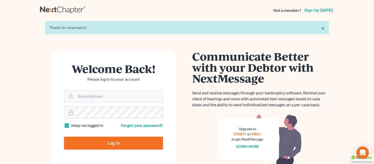
type input "[EMAIL_ADDRESS][DOMAIN_NAME]"
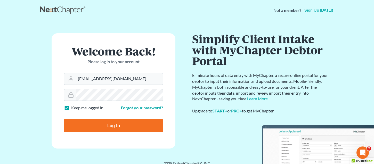
click at [43, 112] on div "Welcome Back! Please log in to your account Email Address bribwl@gmail.com Pass…" at bounding box center [113, 90] width 147 height 115
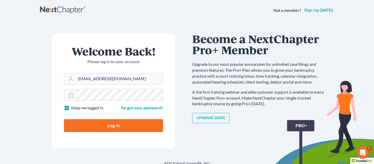
click at [118, 124] on input "Log In" at bounding box center [113, 125] width 99 height 13
type input "Thinking..."
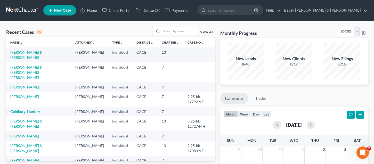
click at [35, 54] on link "[PERSON_NAME] & [PERSON_NAME]" at bounding box center [26, 55] width 32 height 10
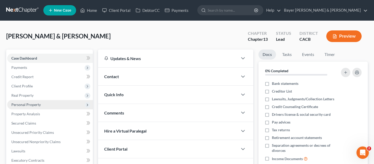
click at [35, 104] on span "Personal Property" at bounding box center [25, 105] width 29 height 4
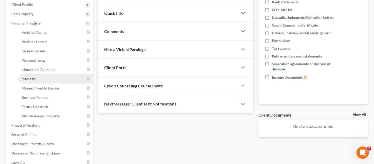
scroll to position [129, 0]
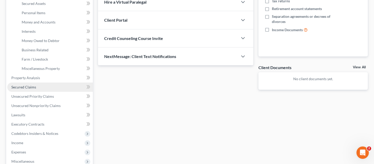
click at [41, 88] on link "Secured Claims" at bounding box center [50, 87] width 86 height 9
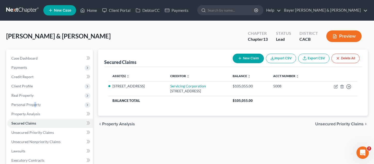
scroll to position [26, 0]
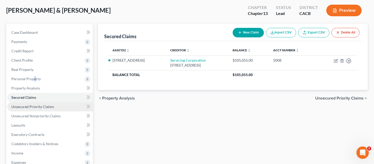
click at [55, 103] on link "Unsecured Priority Claims" at bounding box center [50, 106] width 86 height 9
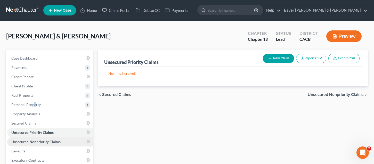
click at [49, 140] on span "Unsecured Nonpriority Claims" at bounding box center [35, 142] width 49 height 4
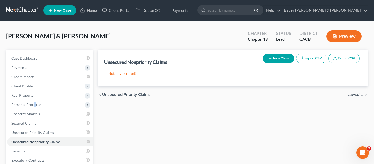
click at [270, 60] on icon "button" at bounding box center [270, 58] width 4 height 4
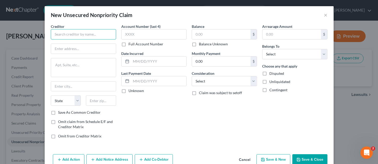
click at [103, 35] on input "text" at bounding box center [83, 34] width 65 height 10
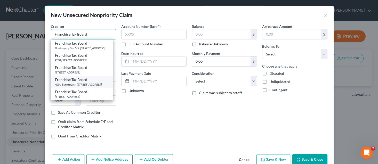
type input "Franchise Tax Board"
click at [92, 87] on div "Attn: Bankruptcy PO Box 2952, Sacramento, CA 95812-2952" at bounding box center [82, 84] width 54 height 4
type input "Attn: Bankruptcy"
type textarea "PO Box 2952"
type input "Sacramento"
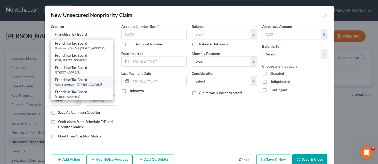
select select "4"
type input "95812-2952"
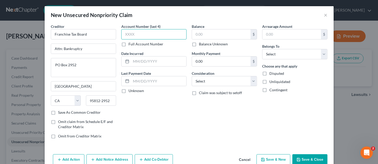
click at [145, 35] on input "text" at bounding box center [153, 34] width 65 height 10
click at [142, 62] on input "text" at bounding box center [158, 62] width 55 height 10
type input "2020"
click at [136, 122] on div "Account Number (last 4) Full Account Number Date Incurred 2020 Last Payment Dat…" at bounding box center [154, 83] width 71 height 119
click at [213, 80] on select "Select Cable / Satellite Services Collection Agency Credit Card Debt Debt Couns…" at bounding box center [224, 81] width 65 height 10
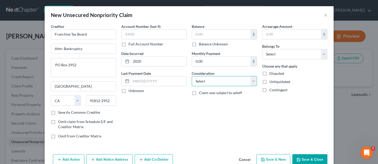
select select "14"
click at [192, 76] on select "Select Cable / Satellite Services Collection Agency Credit Card Debt Debt Couns…" at bounding box center [224, 81] width 65 height 10
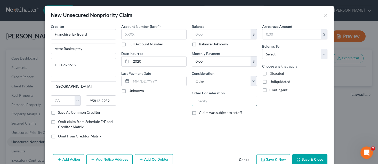
click at [220, 101] on input "text" at bounding box center [224, 101] width 65 height 10
type input "2020 tax"
click at [309, 55] on select "Select Debtor 1 Only Debtor 2 Only Debtor 1 And Debtor 2 Only At Least One Of T…" at bounding box center [294, 54] width 65 height 10
select select "2"
click at [262, 49] on select "Select Debtor 1 Only Debtor 2 Only Debtor 1 And Debtor 2 Only At Least One Of T…" at bounding box center [294, 54] width 65 height 10
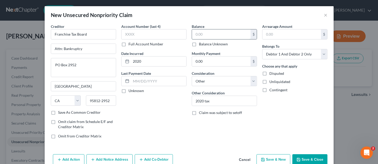
click at [202, 35] on input "text" at bounding box center [221, 34] width 59 height 10
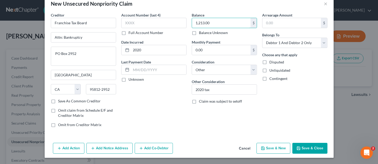
type input "1,213.00"
click at [270, 146] on button "Save & New" at bounding box center [274, 148] width 34 height 11
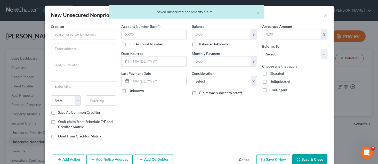
click at [243, 157] on button "Cancel" at bounding box center [245, 160] width 20 height 10
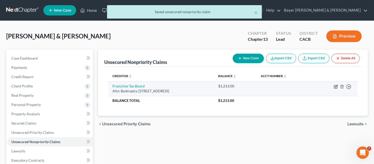
click at [336, 86] on icon "button" at bounding box center [336, 86] width 2 height 2
select select "4"
select select "14"
select select "2"
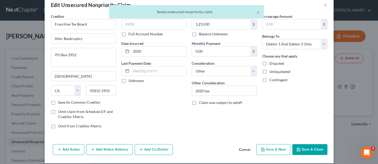
scroll to position [15, 0]
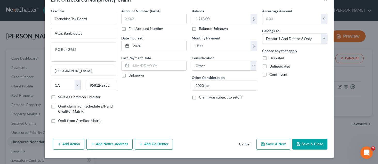
click at [112, 145] on button "Add Notice Address" at bounding box center [110, 144] width 46 height 11
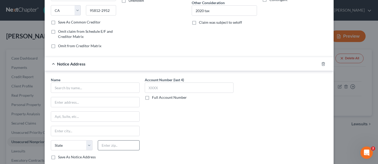
scroll to position [93, 0]
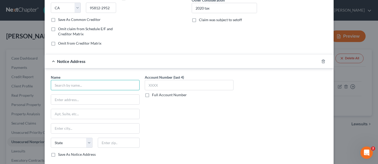
click at [95, 85] on input "text" at bounding box center [95, 85] width 89 height 10
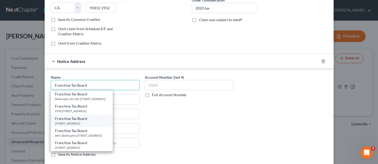
type input "Franchise Tax Board"
click at [87, 121] on div "Franchise Tax Board" at bounding box center [82, 118] width 54 height 5
type input "PO Box 942867"
type input "Sacramento"
select select "4"
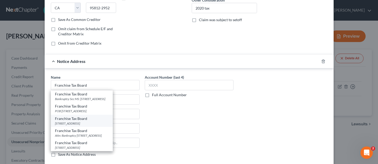
type input "94267"
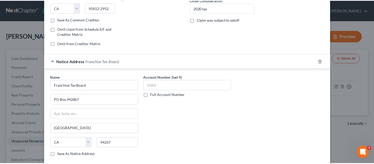
scroll to position [127, 0]
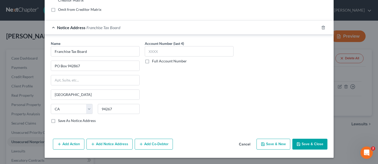
click at [308, 145] on button "Save & Close" at bounding box center [310, 144] width 35 height 11
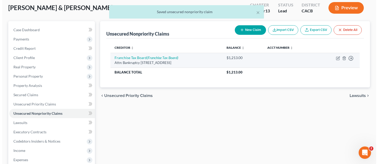
scroll to position [0, 0]
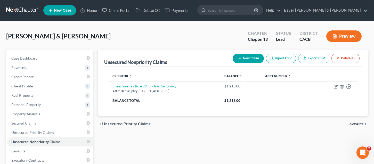
click at [251, 57] on button "New Claim" at bounding box center [248, 59] width 31 height 10
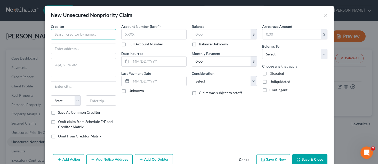
click at [79, 31] on input "text" at bounding box center [83, 34] width 65 height 10
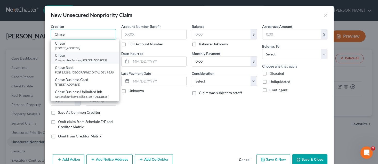
type input "Chase"
click at [86, 63] on div "Cardmember Service PO Box 6294, Carol Stream, IL 60197" at bounding box center [85, 60] width 60 height 4
type input "Cardmember Service"
type textarea "PO Box 6294"
type input "Carol Stream"
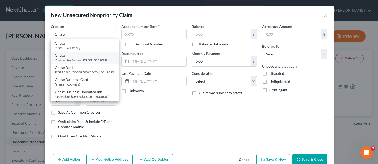
select select "14"
type input "60197"
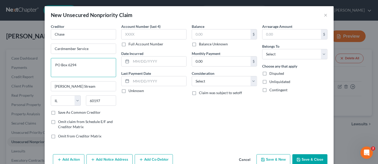
click at [87, 64] on textarea "PO Box 6294" at bounding box center [83, 67] width 65 height 19
click at [145, 34] on input "text" at bounding box center [153, 34] width 65 height 10
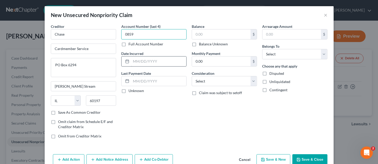
type input "0859"
click at [160, 61] on input "text" at bounding box center [158, 62] width 55 height 10
type input "06/2025"
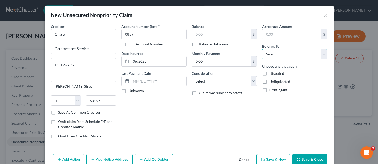
click at [288, 54] on select "Select Debtor 1 Only Debtor 2 Only Debtor 1 And Debtor 2 Only At Least One Of T…" at bounding box center [294, 54] width 65 height 10
select select "2"
click at [262, 49] on select "Select Debtor 1 Only Debtor 2 Only Debtor 1 And Debtor 2 Only At Least One Of T…" at bounding box center [294, 54] width 65 height 10
click at [285, 85] on div "Choose any that apply Disputed Unliquidated Contingent" at bounding box center [294, 78] width 65 height 29
click at [209, 33] on input "text" at bounding box center [221, 34] width 59 height 10
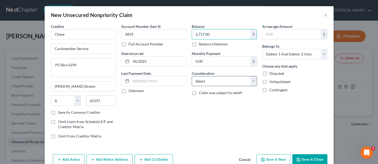
type input "2,717.00"
click at [211, 86] on select "Select Cable / Satellite Services Collection Agency Credit Card Debt Debt Couns…" at bounding box center [224, 81] width 65 height 10
select select "2"
click at [192, 76] on select "Select Cable / Satellite Services Collection Agency Credit Card Debt Debt Couns…" at bounding box center [224, 81] width 65 height 10
click at [277, 157] on button "Save & New" at bounding box center [274, 159] width 34 height 11
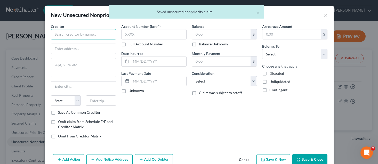
click at [80, 34] on input "text" at bounding box center [83, 34] width 65 height 10
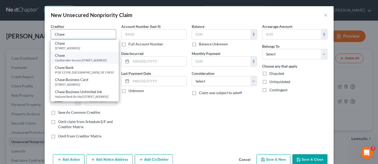
type input "Chase"
click at [81, 63] on div "Cardmember Service PO Box 6294, Carol Stream, IL 60197" at bounding box center [85, 60] width 60 height 4
type input "Cardmember Service"
type textarea "PO Box 6294"
type input "Carol Stream"
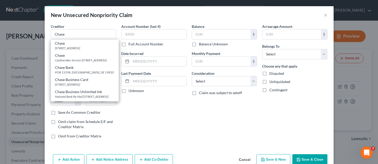
select select "14"
type input "60197"
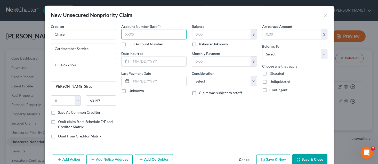
click at [144, 34] on input "text" at bounding box center [153, 34] width 65 height 10
type input "9815"
click at [153, 63] on input "text" at bounding box center [158, 62] width 55 height 10
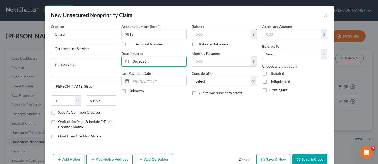
type input "06/2025"
click at [205, 36] on input "text" at bounding box center [221, 34] width 59 height 10
type input "9,409.00"
drag, startPoint x: 206, startPoint y: 83, endPoint x: 205, endPoint y: 88, distance: 5.3
click at [206, 83] on select "Select Cable / Satellite Services Collection Agency Credit Card Debt Debt Couns…" at bounding box center [224, 81] width 65 height 10
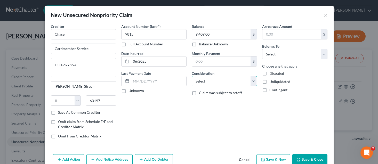
select select "2"
click at [192, 76] on select "Select Cable / Satellite Services Collection Agency Credit Card Debt Debt Couns…" at bounding box center [224, 81] width 65 height 10
click at [286, 56] on select "Select Debtor 1 Only Debtor 2 Only Debtor 1 And Debtor 2 Only At Least One Of T…" at bounding box center [294, 54] width 65 height 10
select select "2"
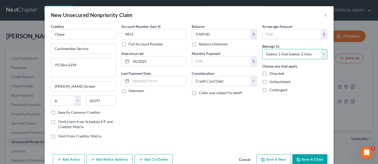
click at [262, 49] on select "Select Debtor 1 Only Debtor 2 Only Debtor 1 And Debtor 2 Only At Least One Of T…" at bounding box center [294, 54] width 65 height 10
click at [167, 129] on div "Account Number (last 4) 9815 Full Account Number Date Incurred 06/2025 Last Pay…" at bounding box center [154, 83] width 71 height 119
click at [282, 159] on button "Save & New" at bounding box center [274, 159] width 34 height 11
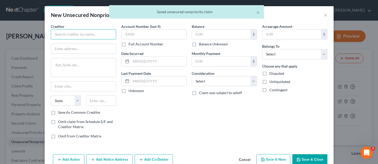
click at [94, 36] on input "text" at bounding box center [83, 34] width 65 height 10
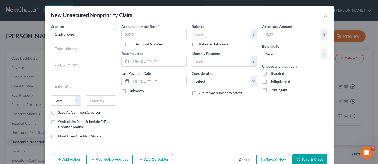
click at [77, 36] on input "Capital One" at bounding box center [83, 34] width 65 height 10
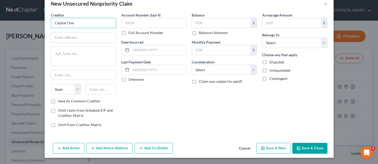
click at [81, 22] on input "Capital One" at bounding box center [83, 23] width 65 height 10
type input "Capital One"
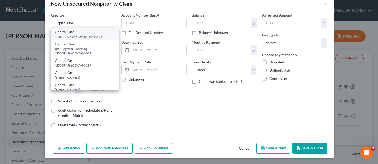
click at [90, 37] on div "1680 Capital one Dr, McLean, VA 22102" at bounding box center [85, 37] width 60 height 4
type input "1680 Capital one Dr"
type input "McLean"
select select "48"
type input "22102"
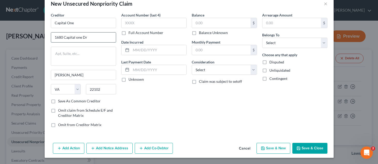
click at [102, 37] on input "1680 Capital one Dr" at bounding box center [83, 38] width 65 height 10
click at [162, 93] on div "Account Number (last 4) Full Account Number Date Incurred Last Payment Date Unk…" at bounding box center [154, 71] width 71 height 119
click at [144, 23] on input "text" at bounding box center [153, 23] width 65 height 10
type input "9099"
click at [143, 49] on input "text" at bounding box center [158, 50] width 55 height 10
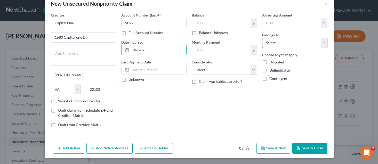
type input "06/2025"
click at [294, 45] on select "Select Debtor 1 Only Debtor 2 Only Debtor 1 And Debtor 2 Only At Least One Of T…" at bounding box center [294, 43] width 65 height 10
select select "2"
click at [262, 38] on select "Select Debtor 1 Only Debtor 2 Only Debtor 1 And Debtor 2 Only At Least One Of T…" at bounding box center [294, 43] width 65 height 10
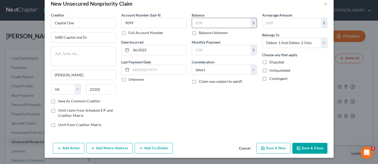
click at [212, 23] on input "text" at bounding box center [221, 23] width 59 height 10
type input "8,489.00"
select select "2"
click at [274, 146] on button "Save & New" at bounding box center [274, 148] width 34 height 11
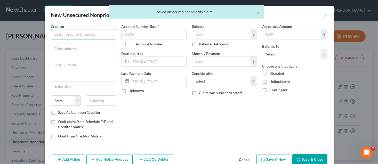
click at [92, 37] on input "text" at bounding box center [83, 34] width 65 height 10
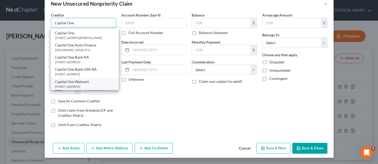
scroll to position [97, 0]
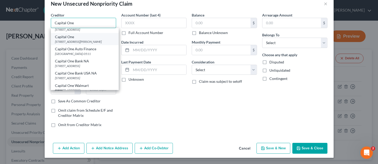
type input "Capital One"
click at [90, 44] on div "1680 Capital One Drive, McLean, VA 22102" at bounding box center [85, 42] width 60 height 4
type input "1680 Capital One Drive"
type input "McLean"
select select "48"
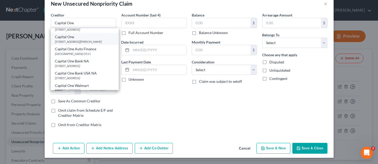
type input "22102"
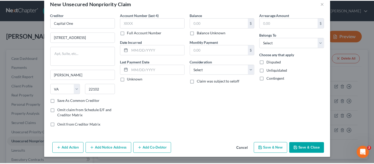
scroll to position [0, 0]
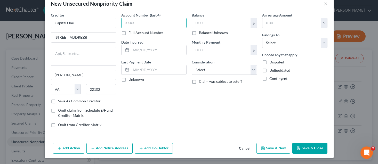
click at [145, 20] on input "text" at bounding box center [153, 23] width 65 height 10
click at [142, 23] on input "text" at bounding box center [153, 23] width 65 height 10
type input "4862"
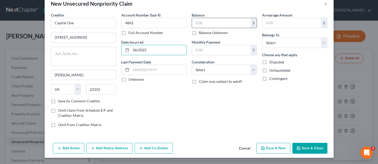
type input "06/2025"
click at [216, 21] on input "text" at bounding box center [221, 23] width 59 height 10
type input "844.00"
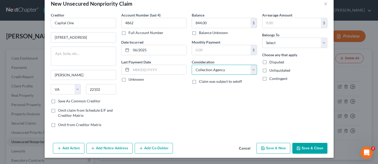
select select "2"
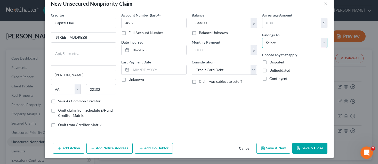
click at [304, 42] on select "Select Debtor 1 Only Debtor 2 Only Debtor 1 And Debtor 2 Only At Least One Of T…" at bounding box center [294, 43] width 65 height 10
select select "2"
click at [262, 38] on select "Select Debtor 1 Only Debtor 2 Only Debtor 1 And Debtor 2 Only At Least One Of T…" at bounding box center [294, 43] width 65 height 10
click at [274, 149] on button "Save & New" at bounding box center [274, 148] width 34 height 11
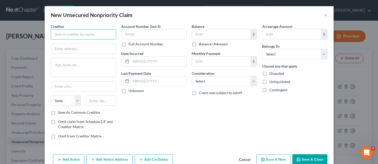
click at [69, 33] on input "text" at bounding box center [83, 34] width 65 height 10
type input "Citi Cards"
type input "PO Box 60734"
type input "City of Industry"
select select "4"
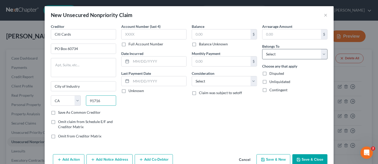
type input "91716"
click at [303, 55] on select "Select Debtor 1 Only Debtor 2 Only Debtor 1 And Debtor 2 Only At Least One Of T…" at bounding box center [294, 54] width 65 height 10
type input "City Of Industry"
select select "2"
click at [262, 49] on select "Select Debtor 1 Only Debtor 2 Only Debtor 1 And Debtor 2 Only At Least One Of T…" at bounding box center [294, 54] width 65 height 10
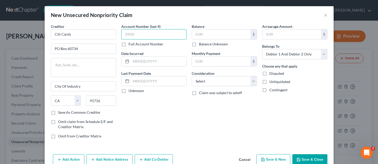
click at [166, 35] on input "text" at bounding box center [153, 34] width 65 height 10
type input "5618"
click at [167, 63] on input "text" at bounding box center [158, 62] width 55 height 10
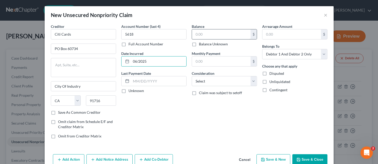
type input "06/2025"
click at [215, 33] on input "text" at bounding box center [221, 34] width 59 height 10
type input "3,458.00"
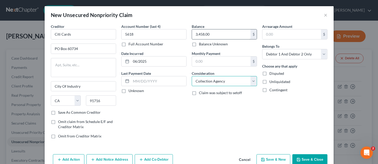
select select "2"
click at [270, 157] on button "Save & New" at bounding box center [274, 159] width 34 height 11
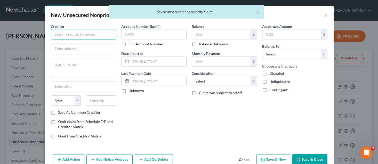
click at [95, 36] on input "text" at bounding box center [83, 34] width 65 height 10
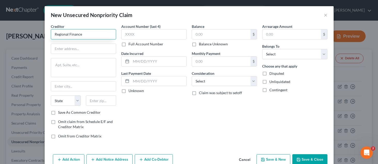
type input "Regional Finance"
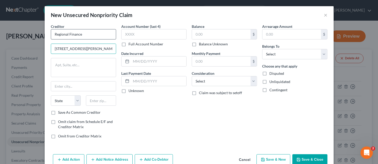
type input "2355 Crenshaw Blvd #158"
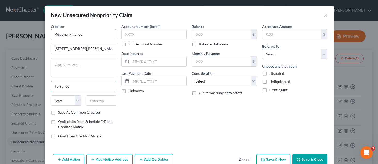
type input "Torrance"
select select "4"
type input "90501"
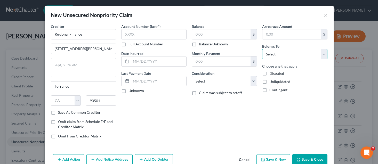
click at [284, 49] on select "Select Debtor 1 Only Debtor 2 Only Debtor 1 And Debtor 2 Only At Least One Of T…" at bounding box center [294, 54] width 65 height 10
select select "2"
click at [262, 49] on select "Select Debtor 1 Only Debtor 2 Only Debtor 1 And Debtor 2 Only At Least One Of T…" at bounding box center [294, 54] width 65 height 10
click at [161, 33] on input "text" at bounding box center [153, 34] width 65 height 10
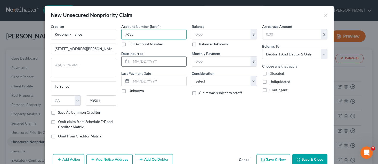
type input "7635"
click at [165, 61] on input "text" at bounding box center [158, 62] width 55 height 10
type input "05/2025"
click at [208, 32] on input "text" at bounding box center [221, 34] width 59 height 10
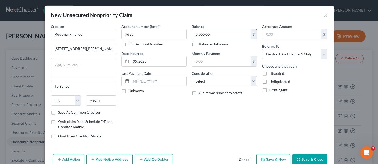
type input "3,500.00"
select select "14"
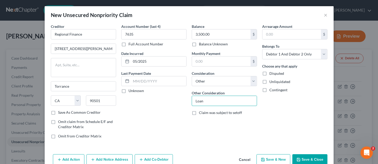
type input "Loan"
click at [269, 161] on button "Save & New" at bounding box center [274, 159] width 34 height 11
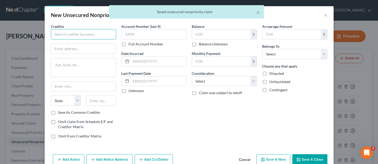
click at [90, 36] on input "text" at bounding box center [83, 34] width 65 height 10
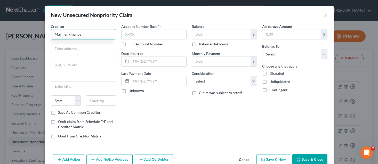
type input "Mariner Finance"
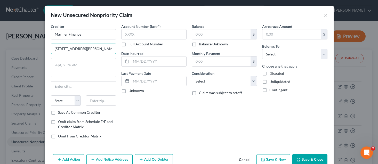
type input "10722 Beverly Blvd Stes F&G"
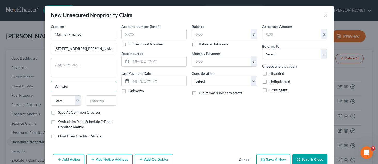
type input "Whittier"
click at [75, 83] on input "Whittier" at bounding box center [83, 87] width 65 height 10
select select "4"
type input "90601"
click at [272, 57] on select "Select Debtor 1 Only Debtor 2 Only Debtor 1 And Debtor 2 Only At Least One Of T…" at bounding box center [294, 54] width 65 height 10
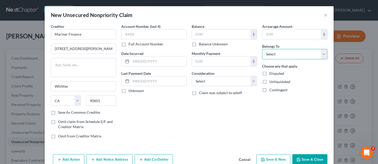
select select "2"
click at [262, 49] on select "Select Debtor 1 Only Debtor 2 Only Debtor 1 And Debtor 2 Only At Least One Of T…" at bounding box center [294, 54] width 65 height 10
click at [166, 31] on input "text" at bounding box center [153, 34] width 65 height 10
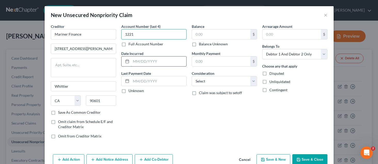
type input "1221"
click at [155, 59] on input "text" at bounding box center [158, 62] width 55 height 10
type input "03/2025"
click at [216, 36] on input "text" at bounding box center [221, 34] width 59 height 10
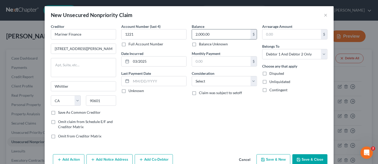
type input "2,000.00"
select select "14"
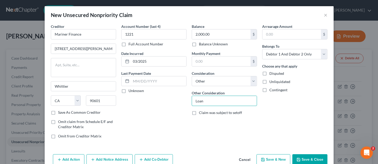
type input "Loan"
click at [311, 161] on button "Save & Close" at bounding box center [310, 159] width 35 height 11
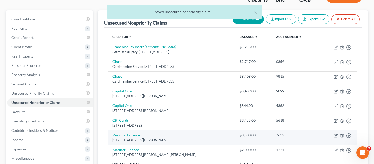
scroll to position [52, 0]
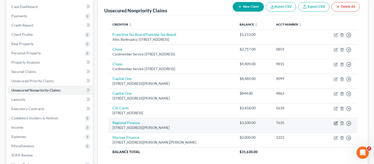
click at [338, 125] on icon "button" at bounding box center [336, 123] width 4 height 4
select select "4"
select select "14"
select select "2"
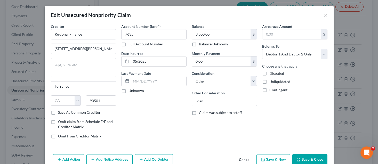
click at [301, 161] on button "Save & Close" at bounding box center [310, 159] width 35 height 11
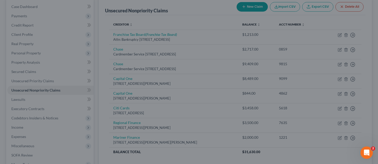
type input "0"
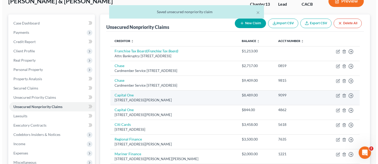
scroll to position [26, 0]
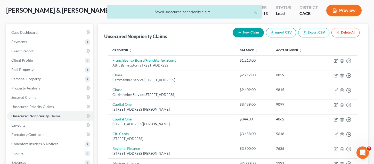
click at [248, 33] on button "New Claim" at bounding box center [248, 33] width 31 height 10
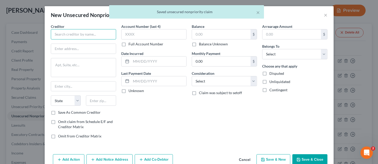
click at [108, 34] on input "text" at bounding box center [83, 34] width 65 height 10
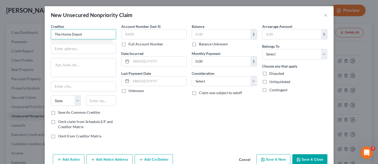
type input "The Home Depot"
type input "PO Box 790328"
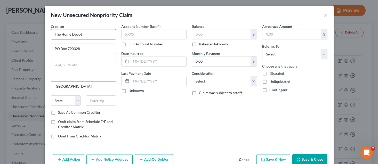
type input "St Louis"
select select "26"
type input "63179"
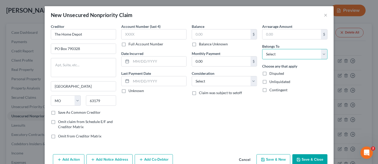
click at [287, 56] on select "Select Debtor 1 Only Debtor 2 Only Debtor 1 And Debtor 2 Only At Least One Of T…" at bounding box center [294, 54] width 65 height 10
type input "Saint Louis"
select select "2"
click at [262, 49] on select "Select Debtor 1 Only Debtor 2 Only Debtor 1 And Debtor 2 Only At Least One Of T…" at bounding box center [294, 54] width 65 height 10
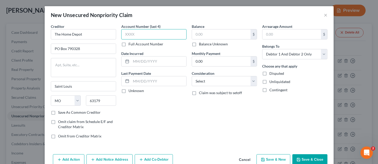
click at [167, 37] on input "text" at bounding box center [153, 34] width 65 height 10
type input "7516"
click at [144, 59] on input "text" at bounding box center [158, 62] width 55 height 10
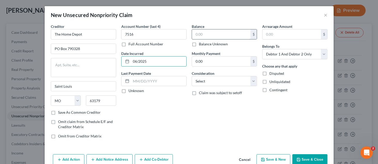
type input "06/2025"
click at [241, 32] on input "text" at bounding box center [221, 34] width 59 height 10
type input "2,428.00"
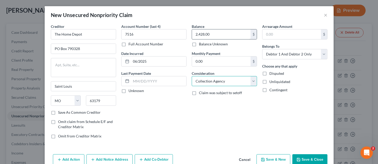
select select "2"
click at [314, 155] on button "Save & Close" at bounding box center [310, 159] width 35 height 11
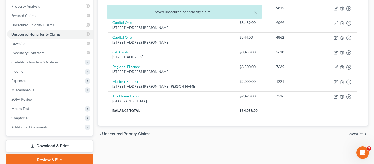
scroll to position [129, 0]
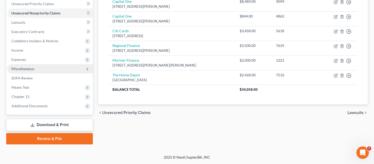
click at [35, 72] on span "Miscellaneous" at bounding box center [50, 68] width 86 height 9
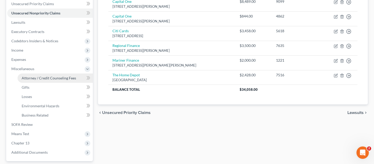
click at [52, 79] on span "Attorney / Credit Counseling Fees" at bounding box center [49, 78] width 54 height 4
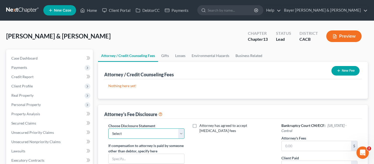
click at [163, 132] on select "Select Substitution in Ch 7 (when UST requests docs) Chapter 11 Standard Ch7 Fe…" at bounding box center [146, 134] width 76 height 10
select select "2"
click at [108, 129] on select "Select Substitution in Ch 7 (when UST requests docs) Chapter 11 Standard Ch7 Fe…" at bounding box center [146, 134] width 76 height 10
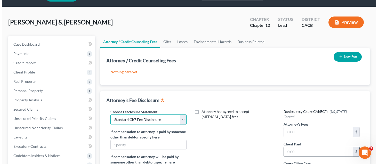
scroll to position [26, 0]
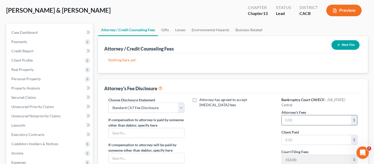
click at [303, 116] on input "text" at bounding box center [317, 120] width 70 height 10
type input "7,000.00"
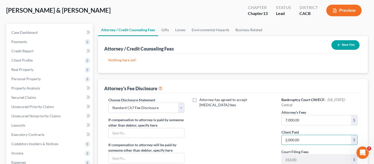
type input "2,000.00"
click at [339, 46] on icon "button" at bounding box center [339, 45] width 4 height 4
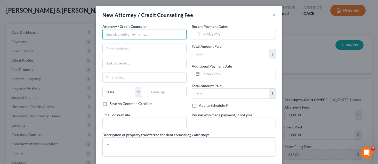
click at [156, 32] on input "text" at bounding box center [145, 34] width 84 height 10
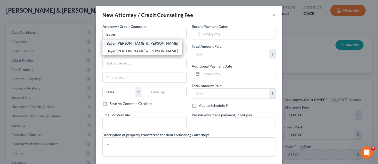
click at [134, 45] on div "Bayer [PERSON_NAME] & [PERSON_NAME]" at bounding box center [143, 43] width 72 height 5
type input "Bayer [PERSON_NAME] & [PERSON_NAME]"
type input "1055 Wilshire Blvd."
type input "Suite 1900"
type input "Los Angeles"
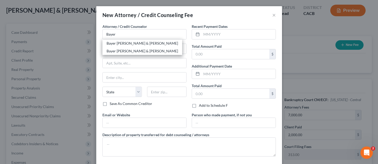
select select "4"
type input "90017"
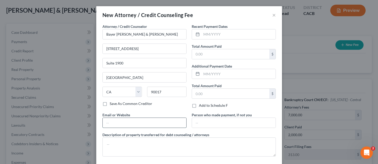
click at [143, 121] on input "text" at bounding box center [145, 123] width 84 height 10
type input "jeffwishman@bayerwishman.com"
click at [221, 38] on input "text" at bounding box center [239, 34] width 74 height 10
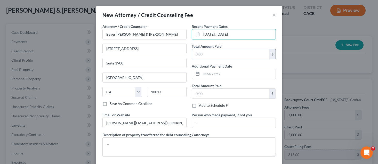
type input "10/06/25; 10/07/25"
click at [206, 55] on input "text" at bounding box center [230, 54] width 77 height 10
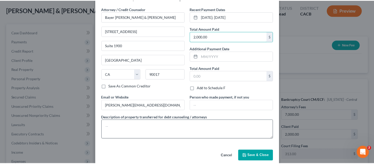
scroll to position [25, 0]
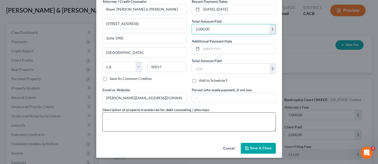
type input "2,000.00"
click at [145, 124] on textarea at bounding box center [190, 122] width 174 height 19
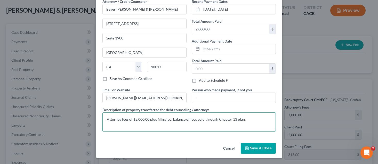
click at [187, 120] on textarea "Attorney fees of $2,000.00 plus filing fee; balance of fees paid through Chapte…" at bounding box center [190, 122] width 174 height 19
type textarea "Attorney fees of $2,000.00 plus filing fee; balance of fees paid through Chapte…"
click at [264, 147] on span "Save & Close" at bounding box center [261, 148] width 22 height 4
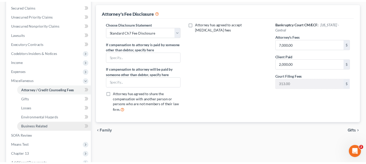
scroll to position [129, 0]
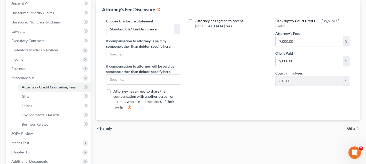
click at [154, 146] on div "Attorney / Credit Counseling Fees Gifts Losses Environmental Hazards Business R…" at bounding box center [227, 65] width 269 height 270
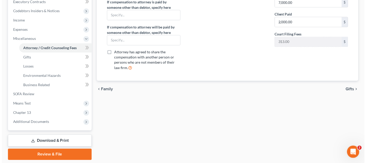
scroll to position [175, 0]
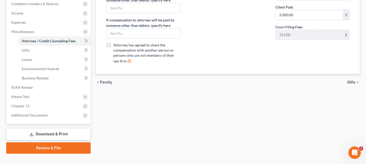
click at [140, 136] on div "Attorney / Credit Counseling Fees Gifts Losses Environmental Hazards Business R…" at bounding box center [227, 19] width 269 height 270
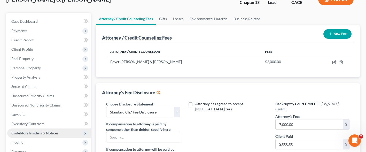
scroll to position [0, 0]
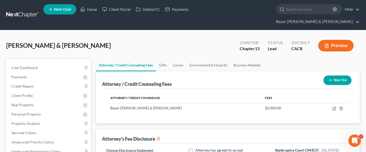
click at [342, 17] on link "Bayer [PERSON_NAME] & [PERSON_NAME]" at bounding box center [316, 21] width 86 height 9
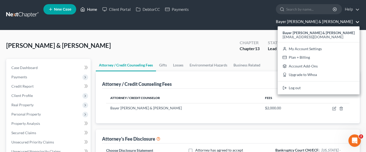
click at [87, 11] on link "Home" at bounding box center [89, 9] width 22 height 9
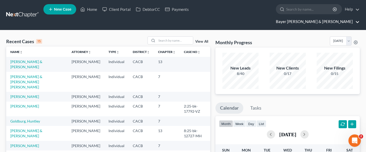
click at [329, 17] on link "Bayer [PERSON_NAME] & [PERSON_NAME]" at bounding box center [316, 21] width 86 height 9
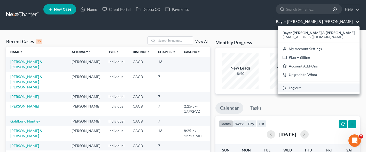
click at [337, 83] on link "Log out" at bounding box center [319, 87] width 82 height 9
